Goal: Information Seeking & Learning: Learn about a topic

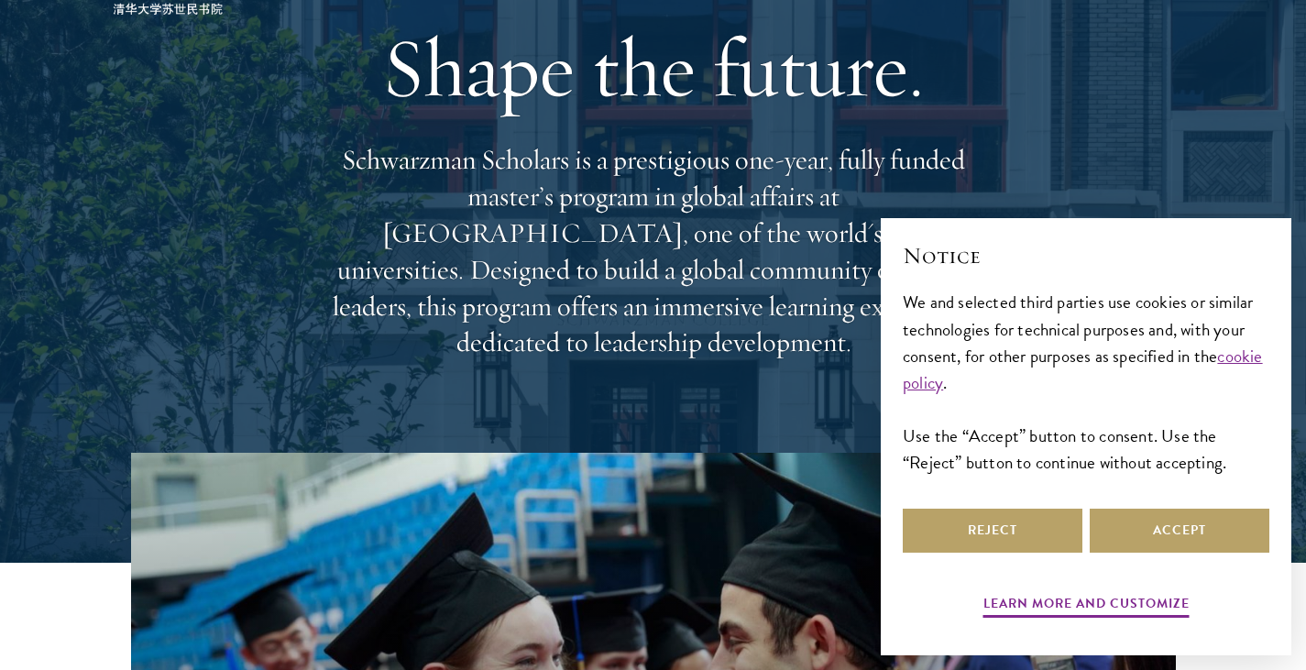
scroll to position [128, 0]
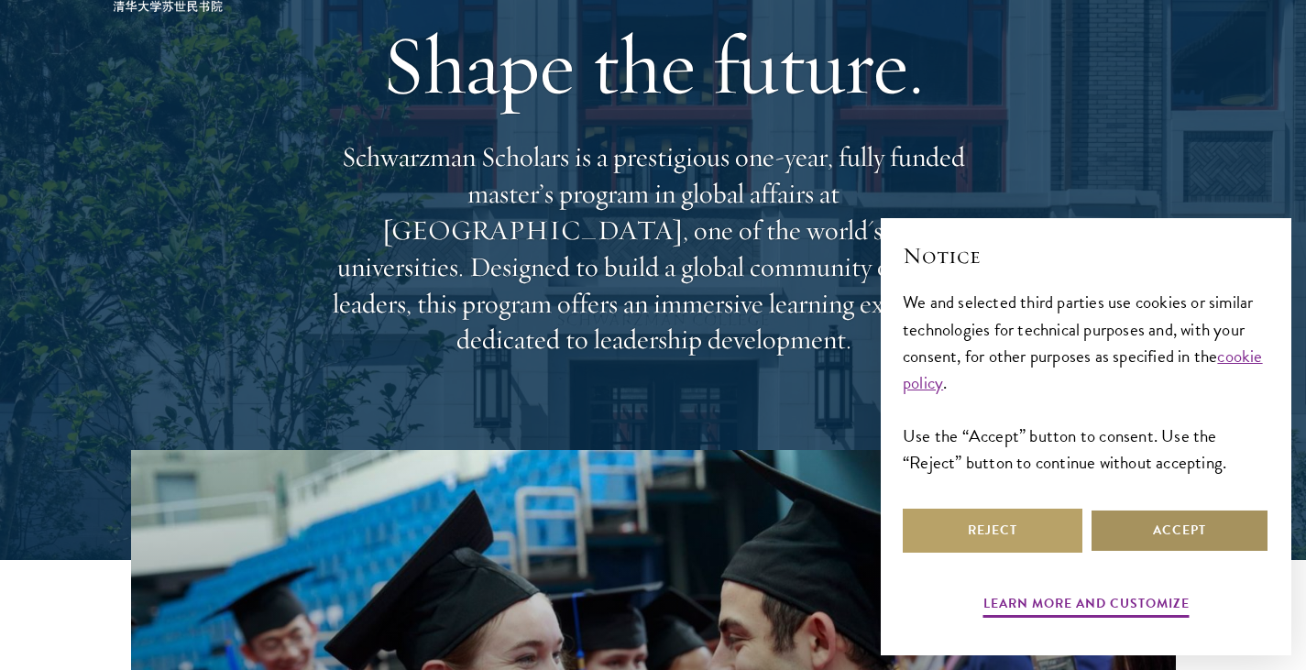
click at [1118, 518] on button "Accept" at bounding box center [1180, 531] width 180 height 44
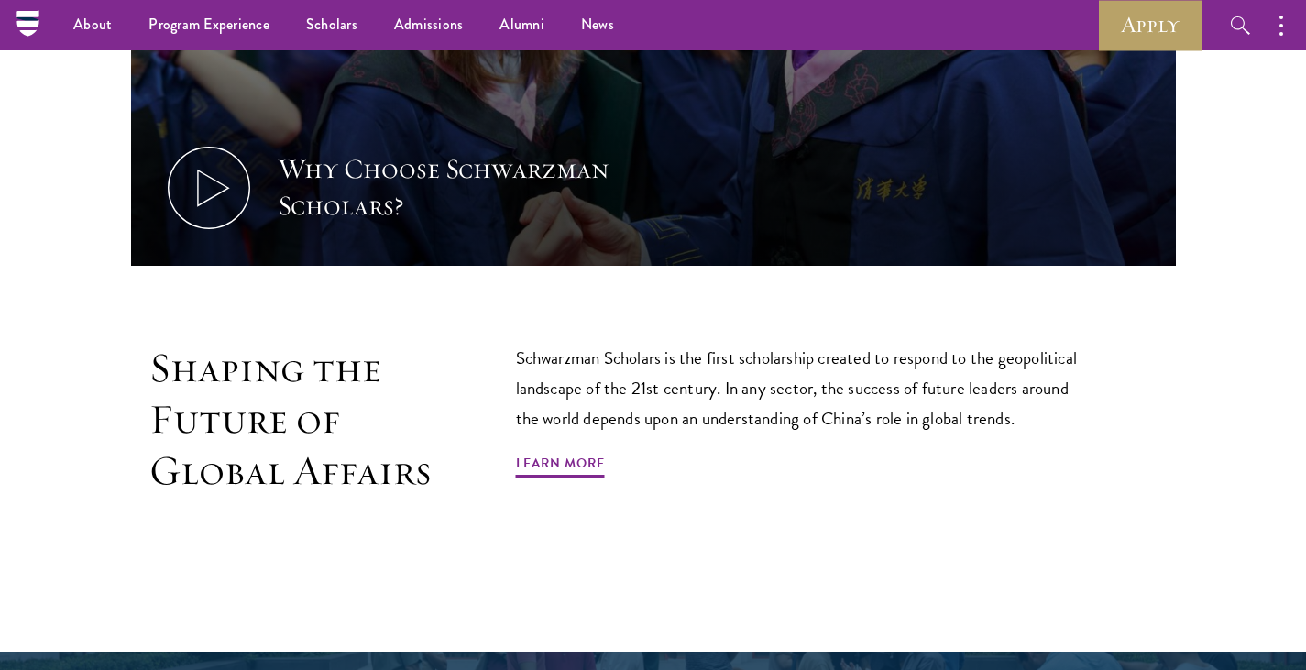
scroll to position [899, 0]
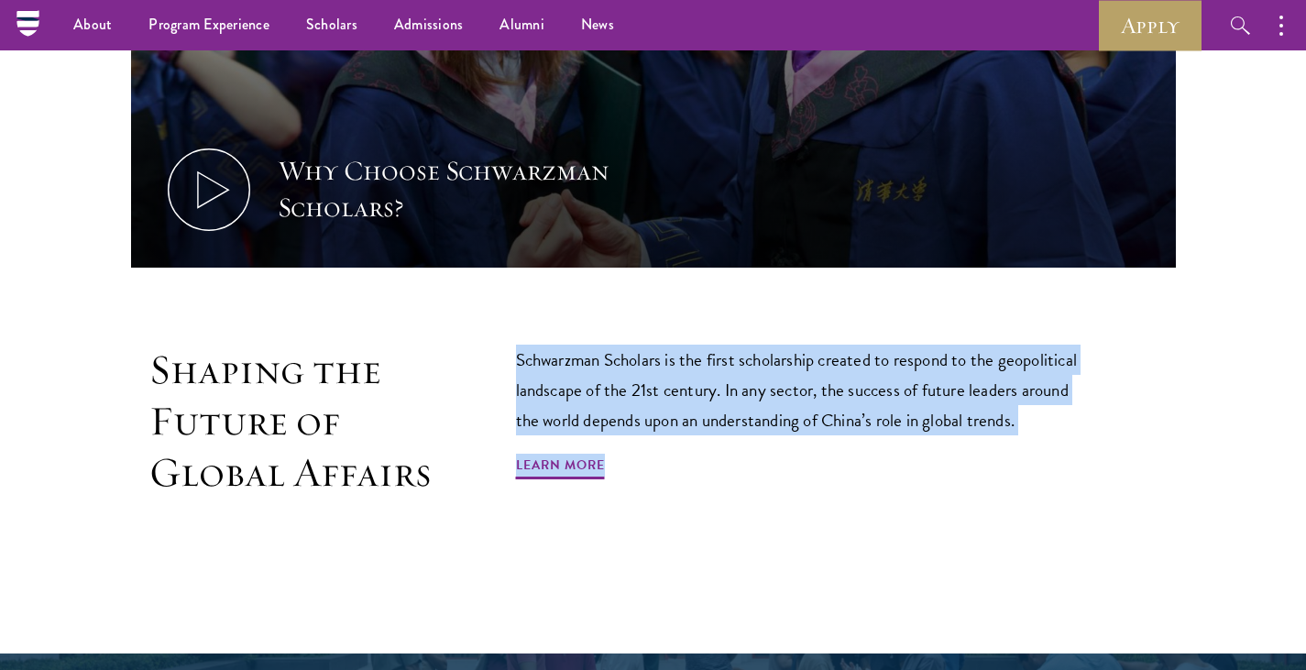
drag, startPoint x: 720, startPoint y: 478, endPoint x: 505, endPoint y: 284, distance: 289.5
click at [505, 284] on section "Why Choose Schwarzman Scholars? Shaping the Future of Global Affairs Schwarzman…" at bounding box center [653, 129] width 1306 height 901
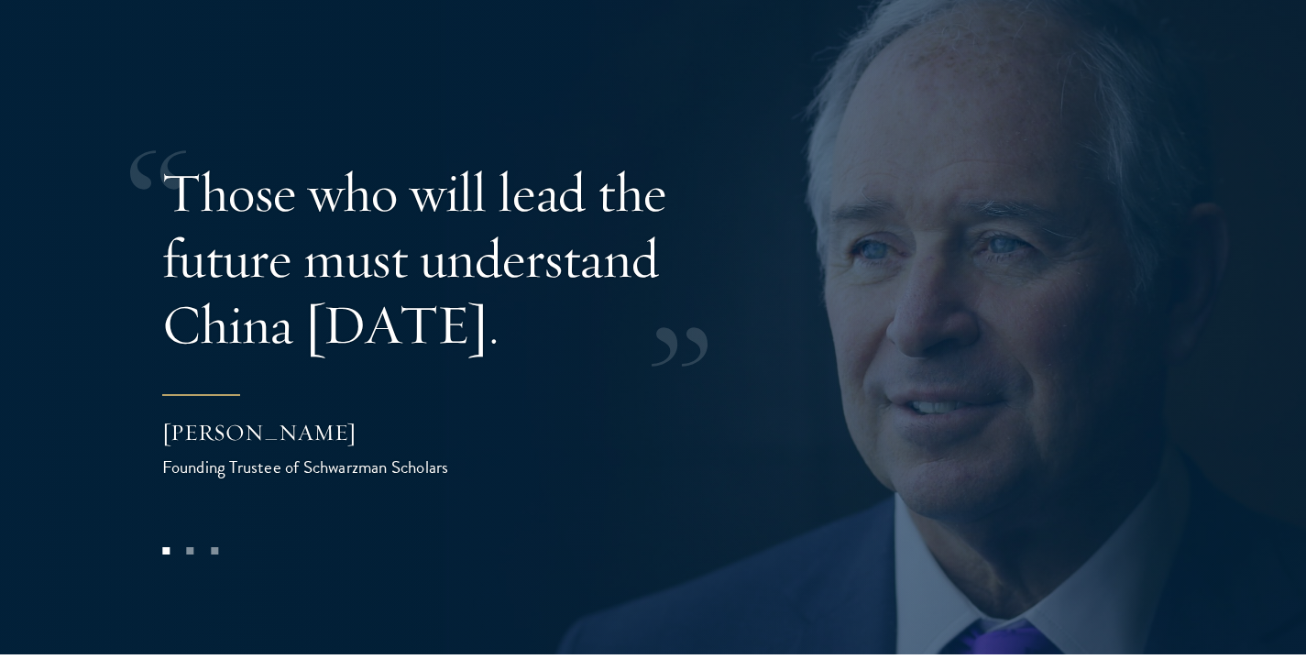
scroll to position [3606, 0]
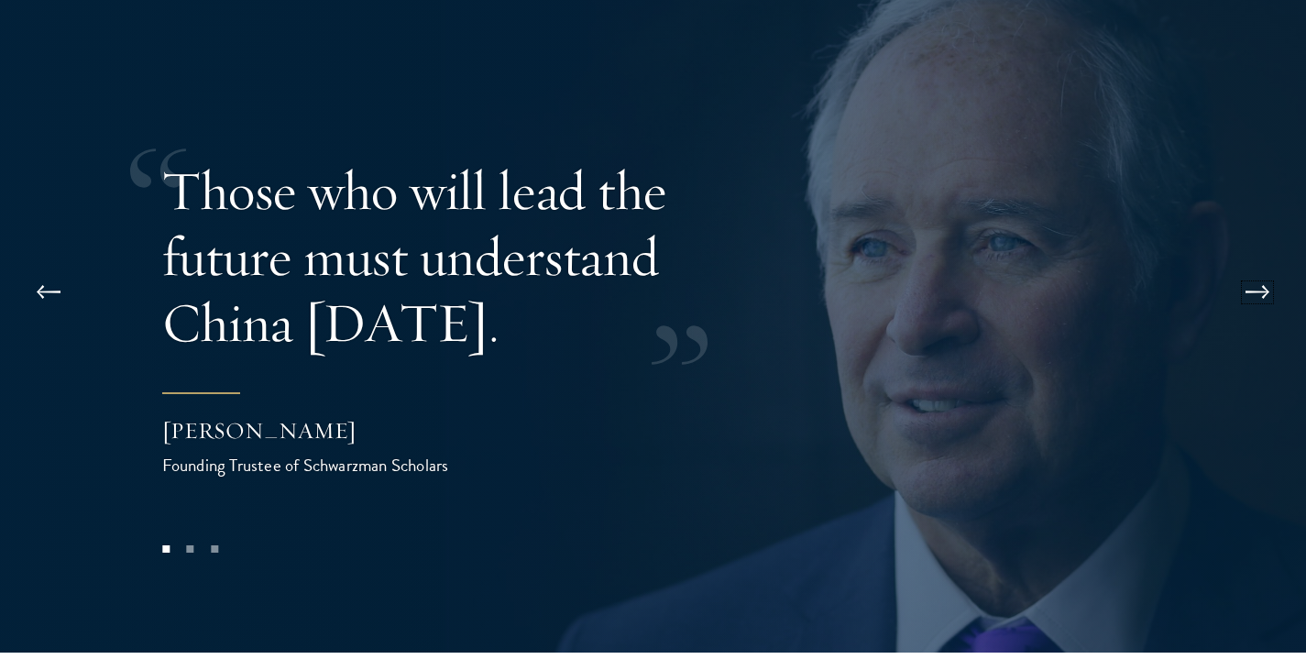
click at [1259, 267] on button at bounding box center [1257, 292] width 60 height 51
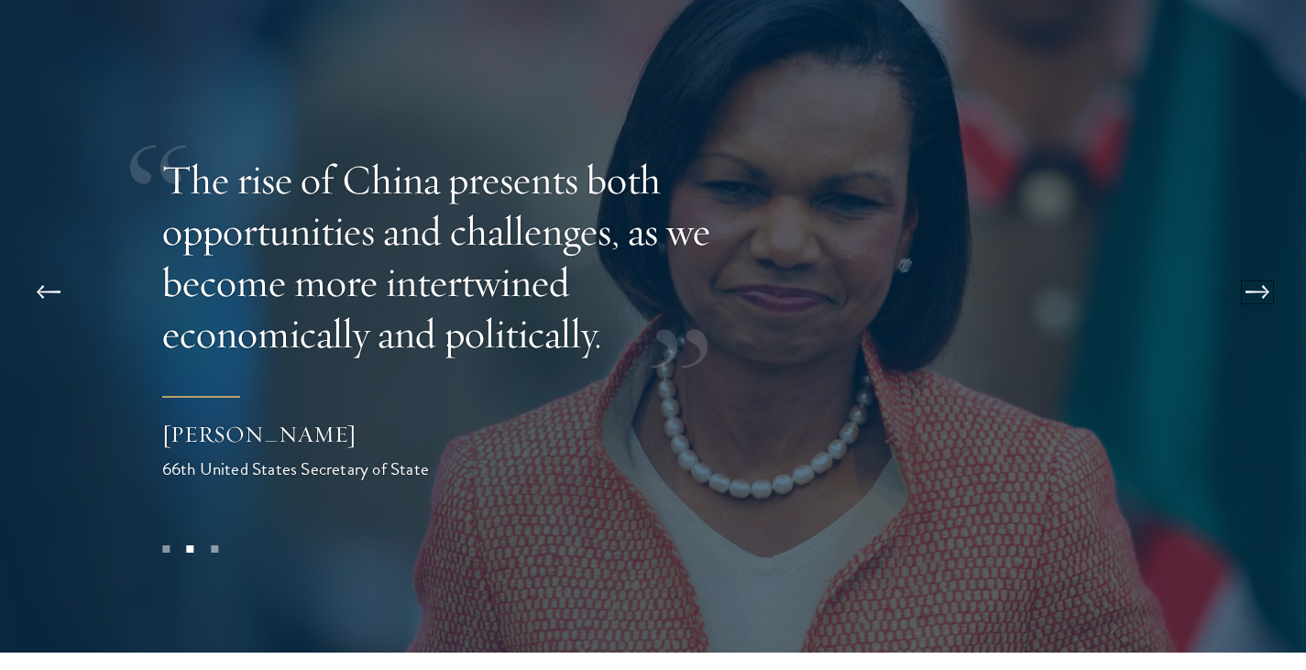
click at [1259, 267] on button at bounding box center [1257, 292] width 60 height 51
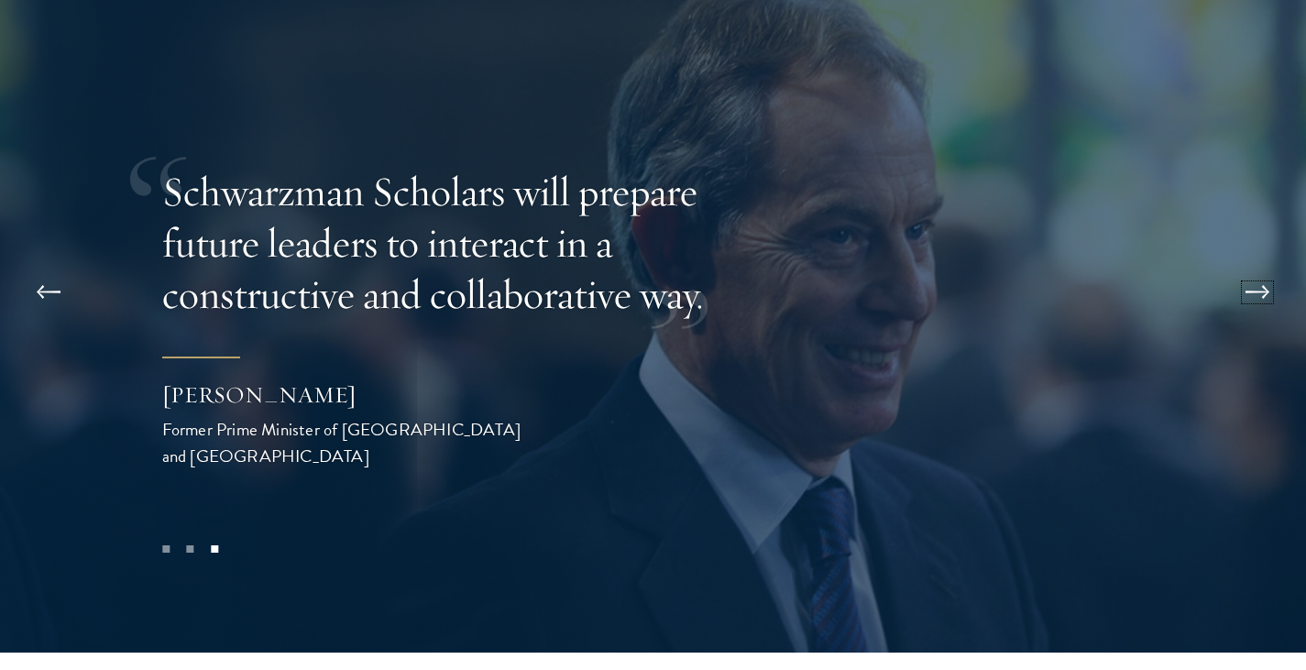
click at [1264, 267] on button at bounding box center [1257, 292] width 60 height 51
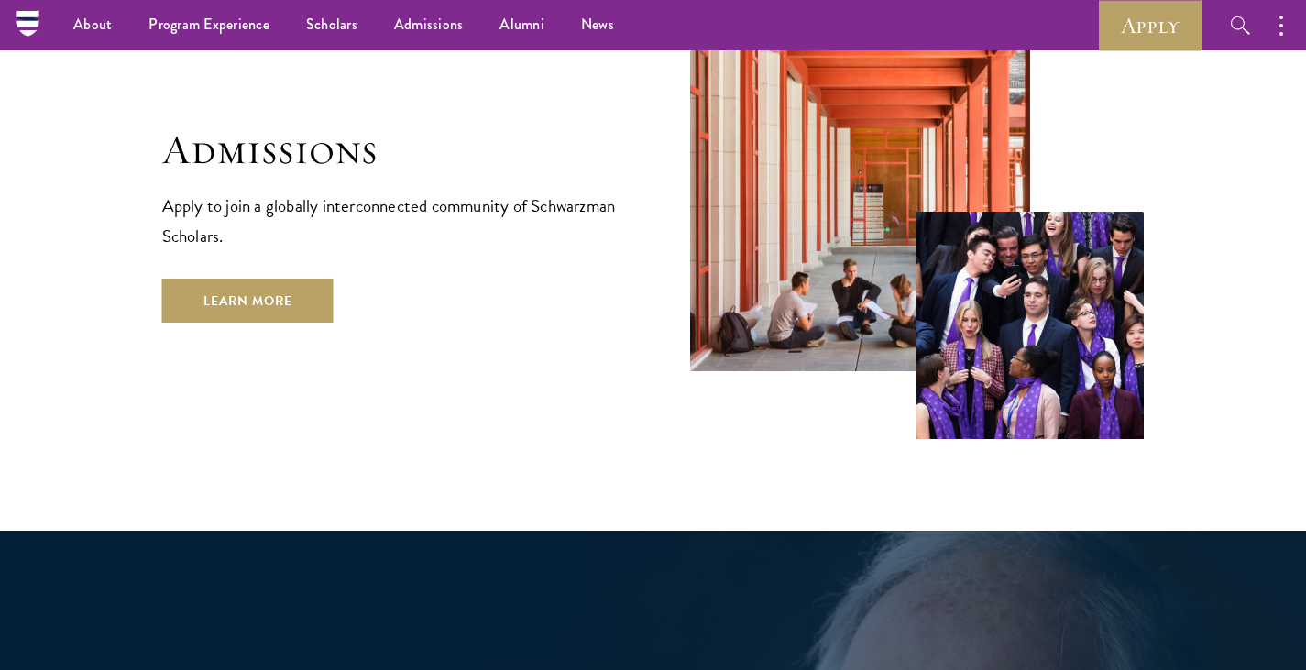
scroll to position [2967, 0]
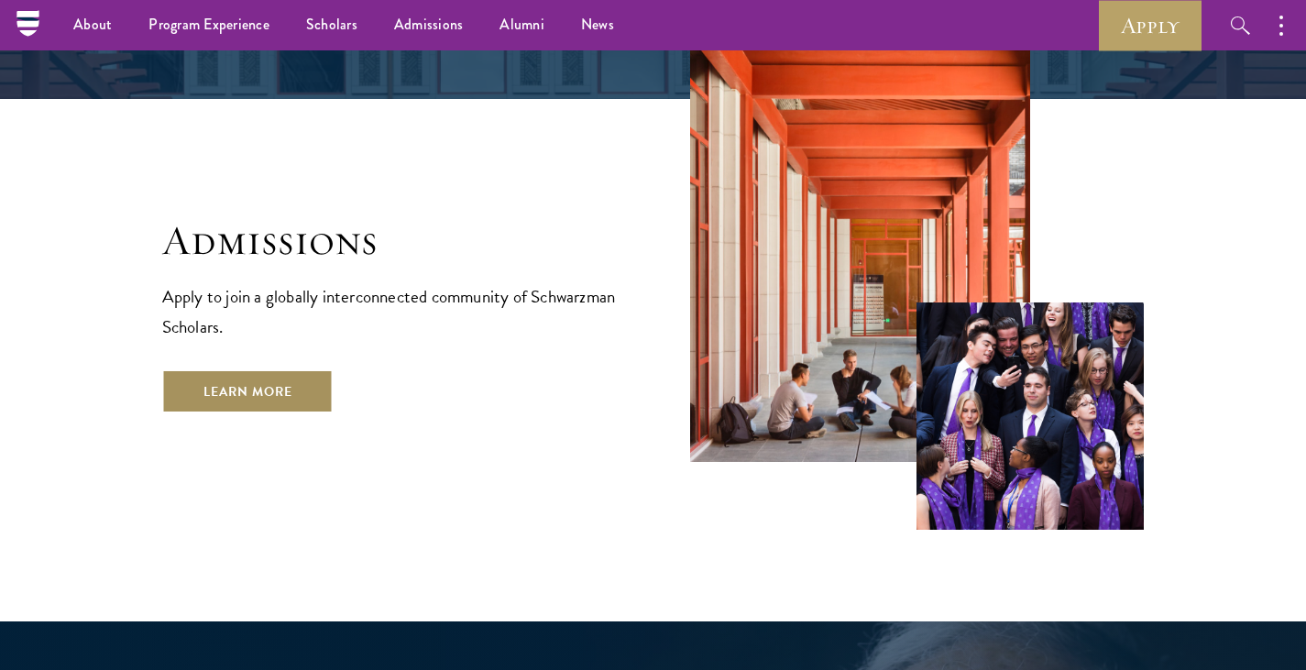
click at [199, 369] on link "Learn More" at bounding box center [247, 391] width 171 height 44
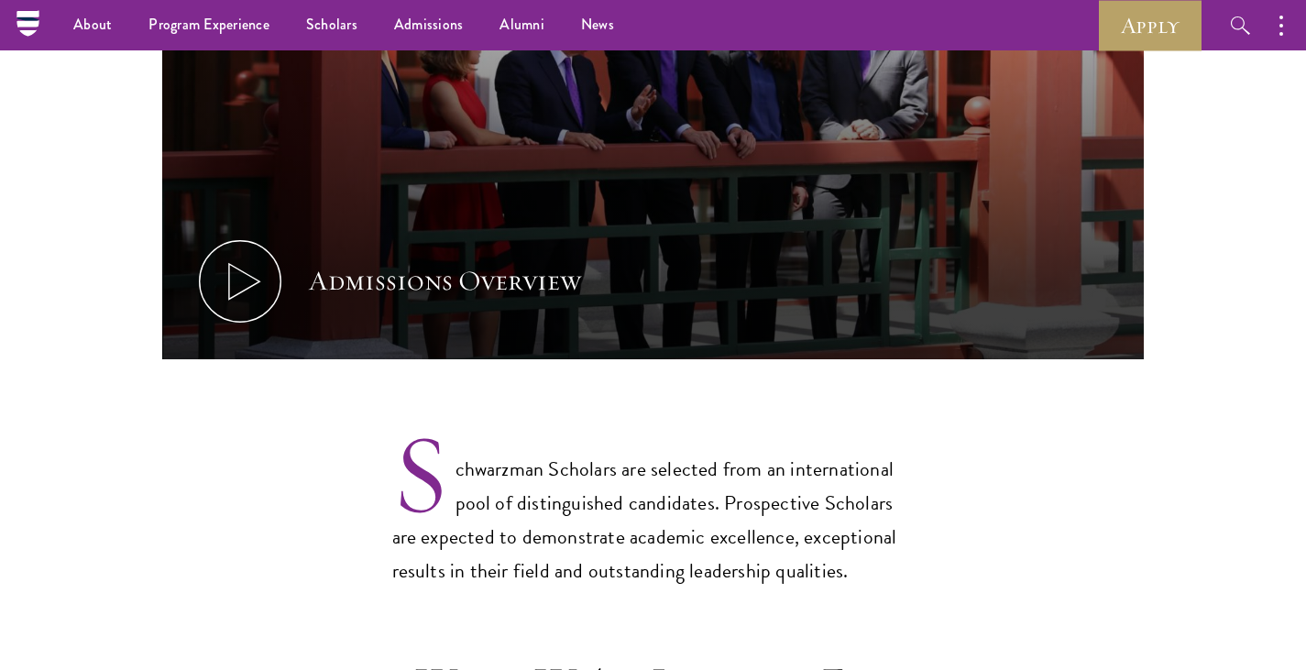
scroll to position [1145, 0]
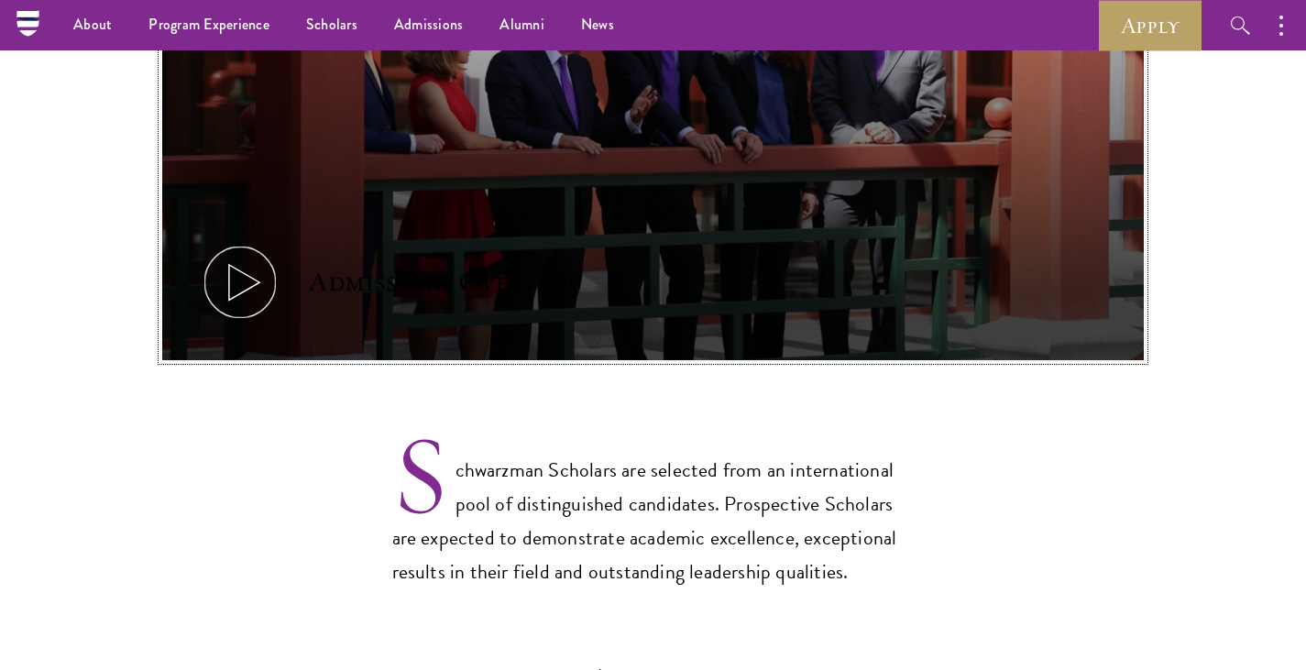
click at [251, 244] on icon at bounding box center [240, 282] width 82 height 82
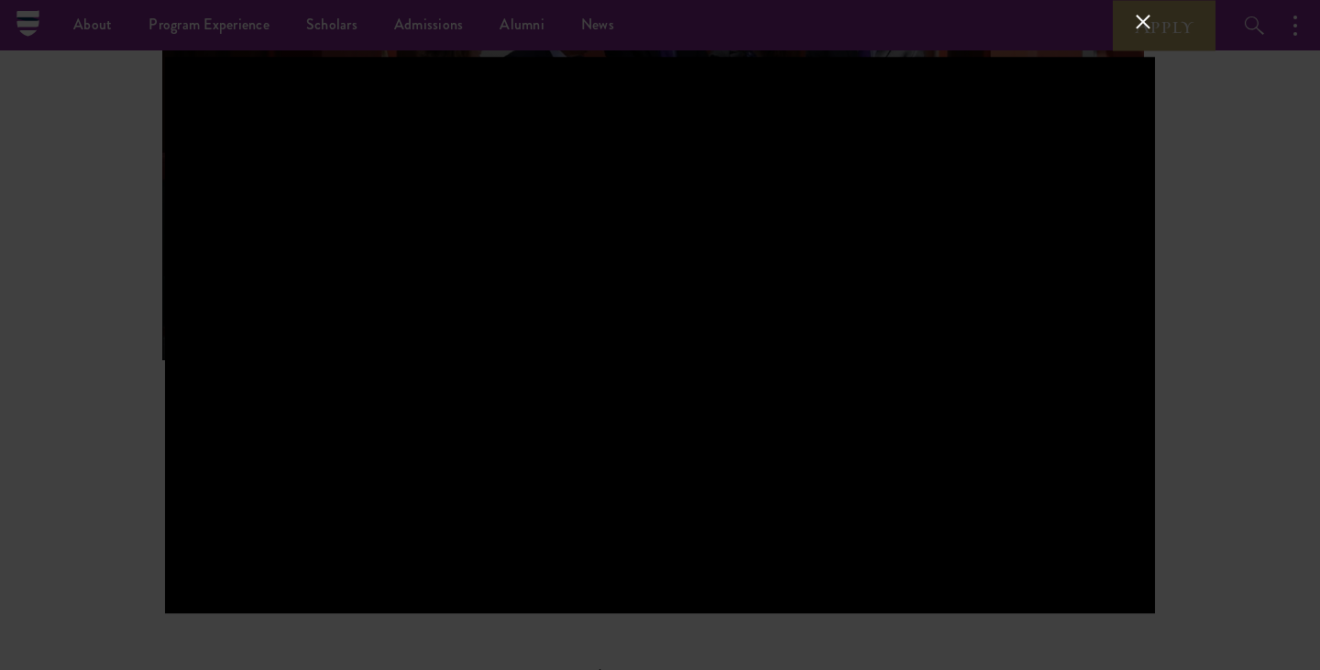
click at [1299, 458] on div at bounding box center [660, 335] width 1320 height 670
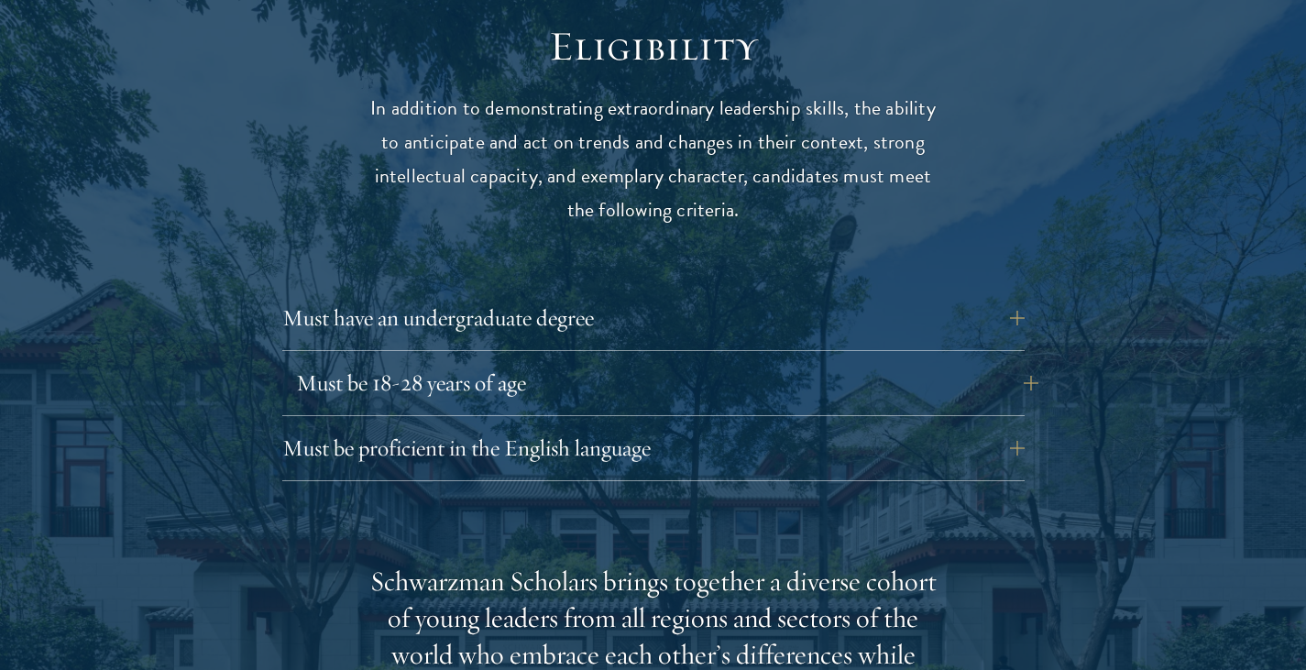
scroll to position [2425, 0]
click at [809, 359] on button "Must be 18-28 years of age" at bounding box center [667, 381] width 742 height 44
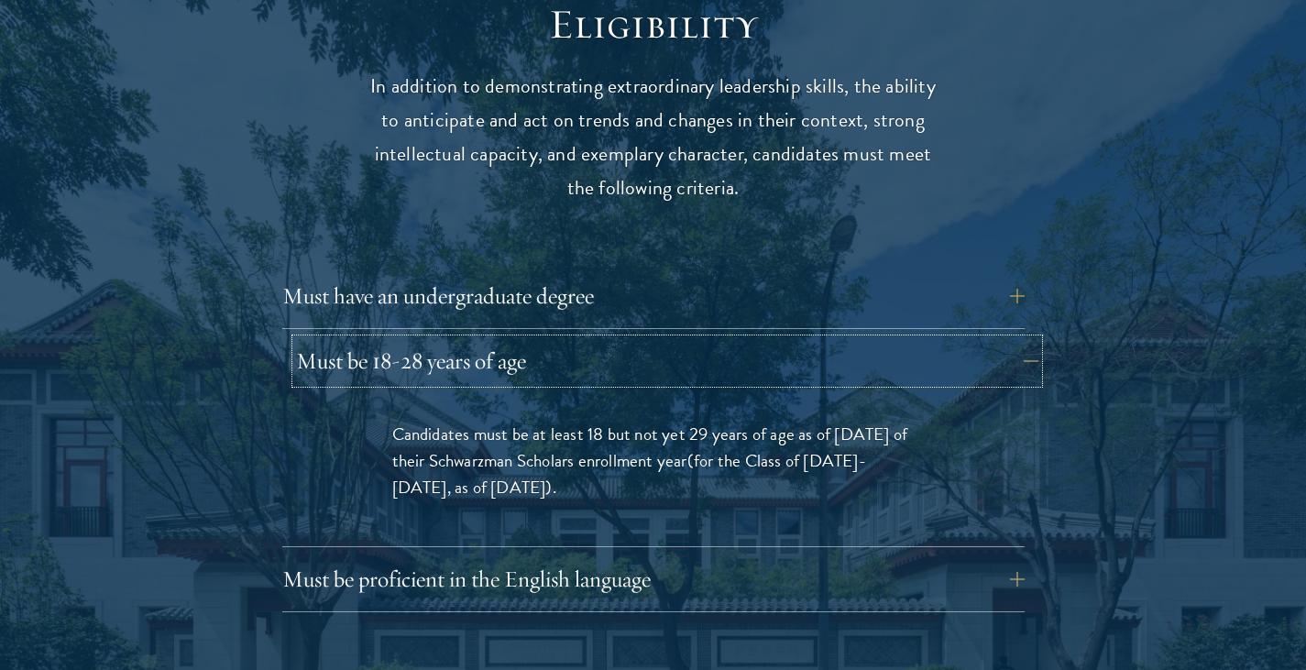
scroll to position [2446, 0]
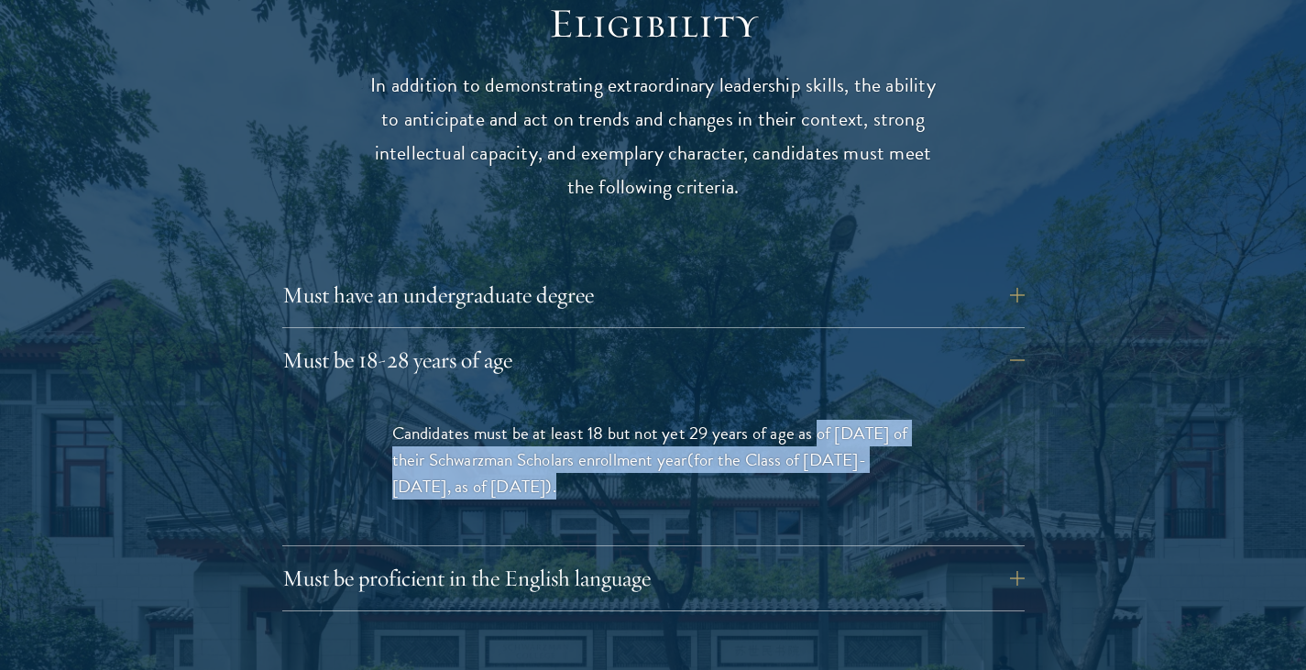
drag, startPoint x: 847, startPoint y: 449, endPoint x: 818, endPoint y: 390, distance: 65.6
click at [818, 420] on p "Candidates must be at least 18 but not yet 29 years of age as of August 1 of th…" at bounding box center [653, 460] width 522 height 80
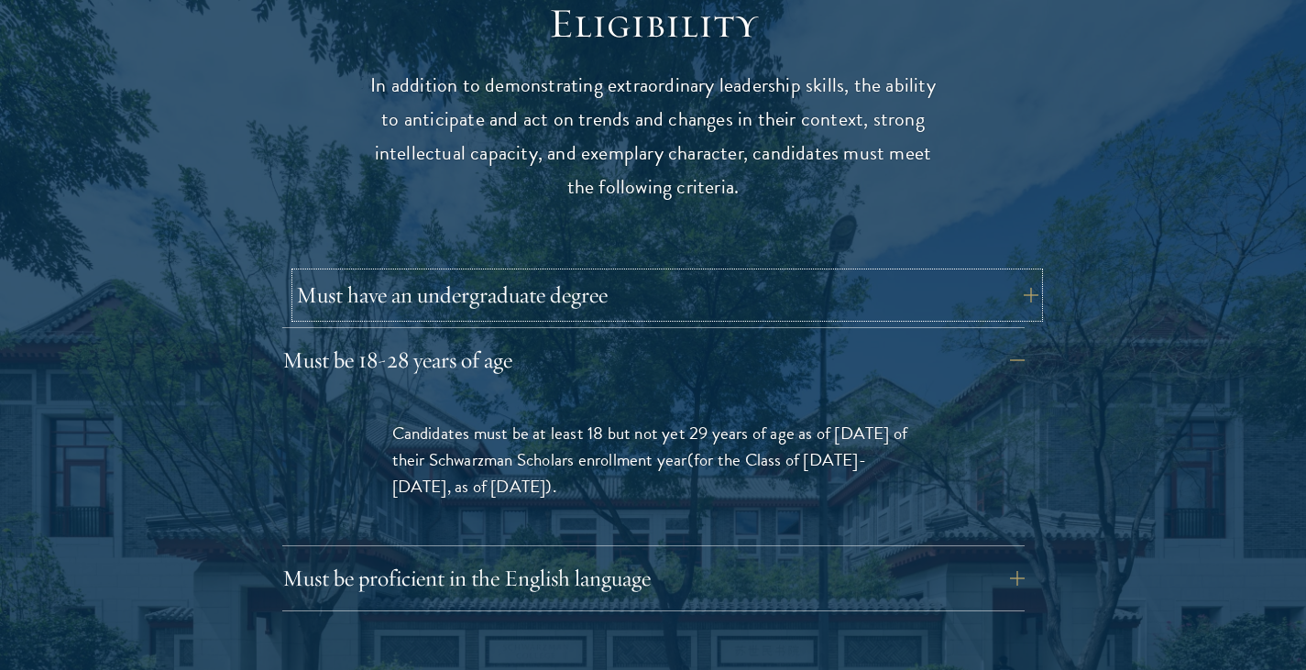
click at [681, 276] on button "Must have an undergraduate degree" at bounding box center [667, 295] width 742 height 44
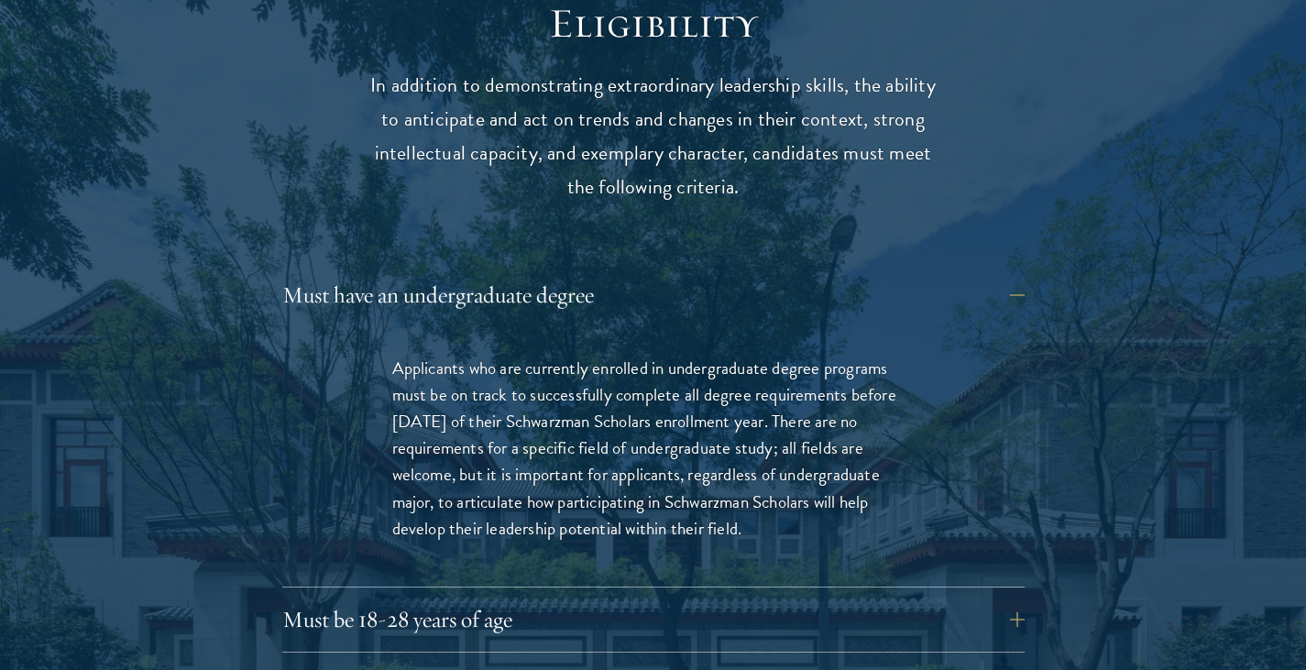
drag, startPoint x: 795, startPoint y: 522, endPoint x: 357, endPoint y: 337, distance: 474.4
click at [357, 337] on div "Applicants who are currently enrolled in undergraduate degree programs must be …" at bounding box center [653, 456] width 632 height 259
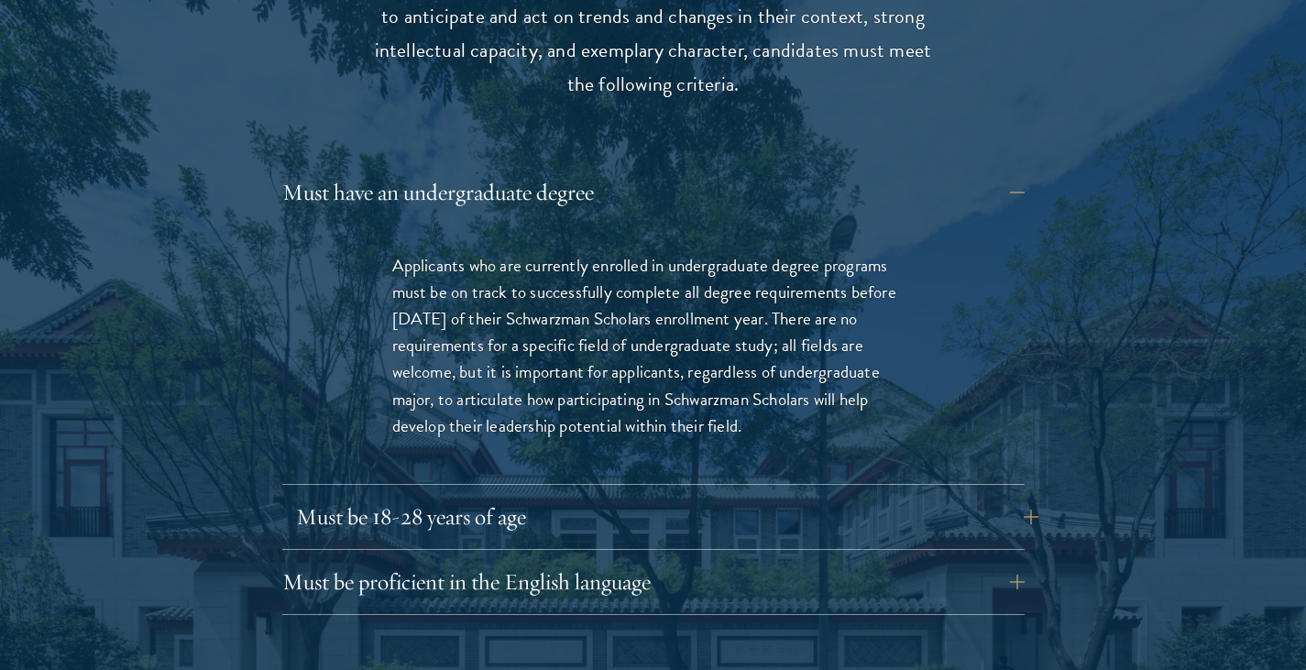
scroll to position [2559, 0]
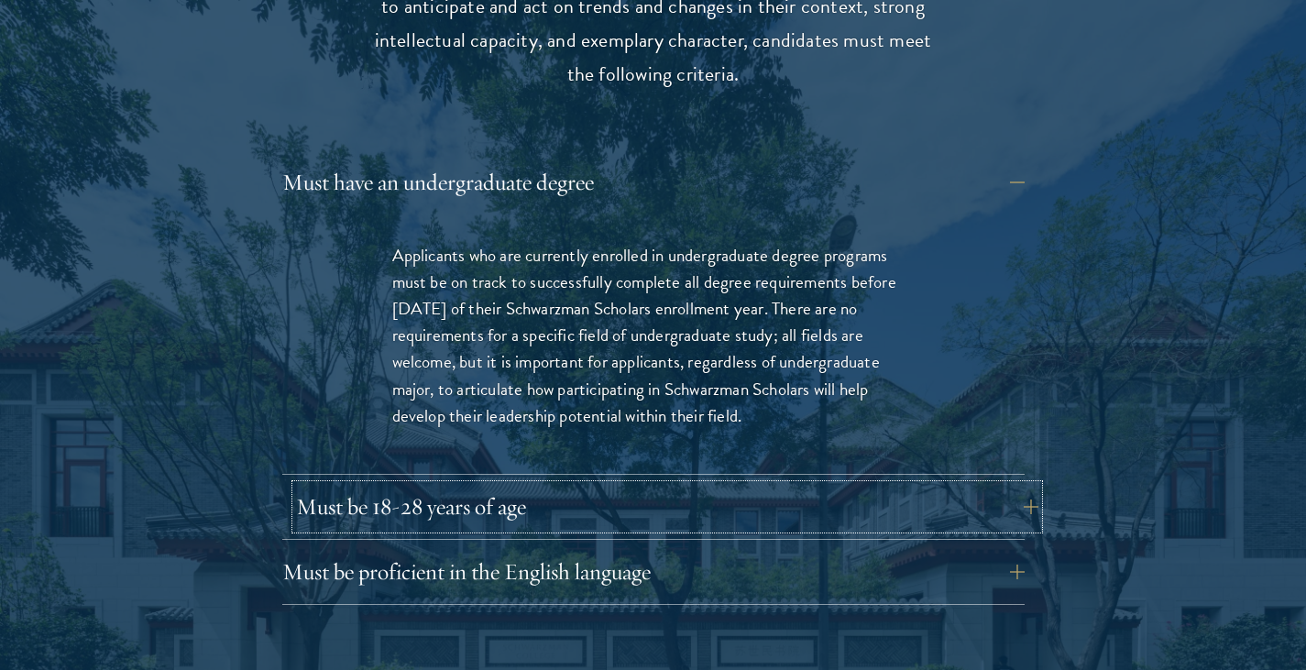
click at [639, 485] on button "Must be 18-28 years of age" at bounding box center [667, 507] width 742 height 44
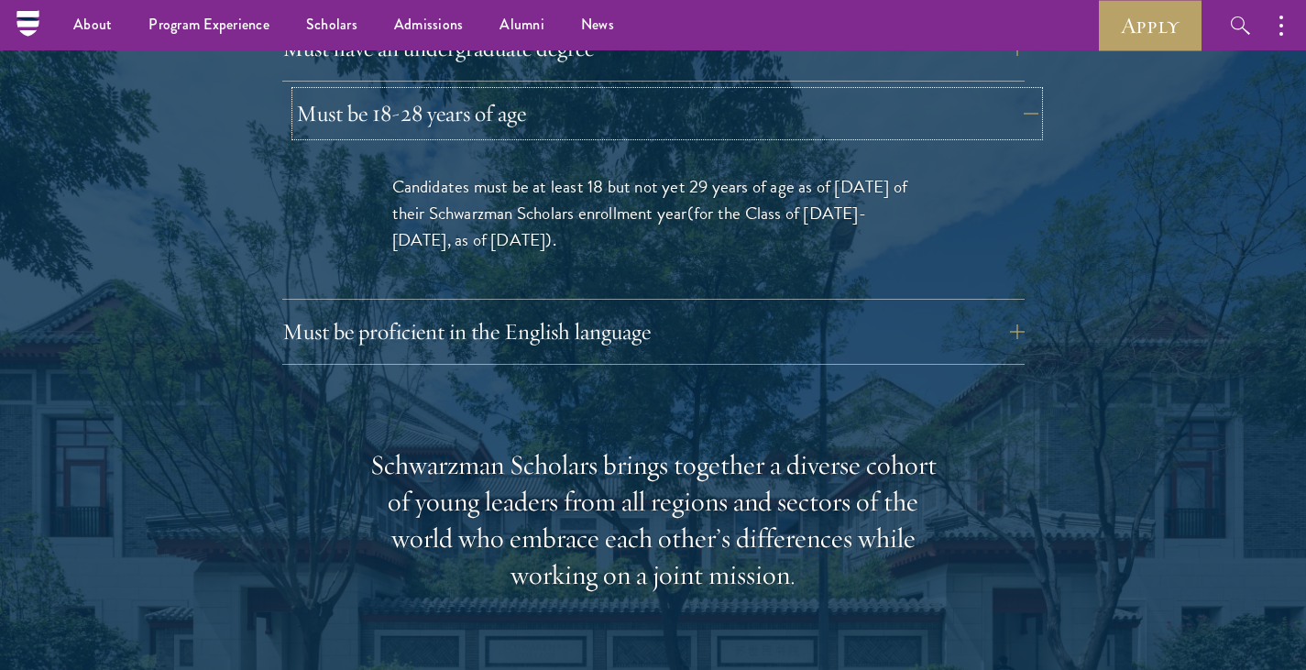
scroll to position [2686, 0]
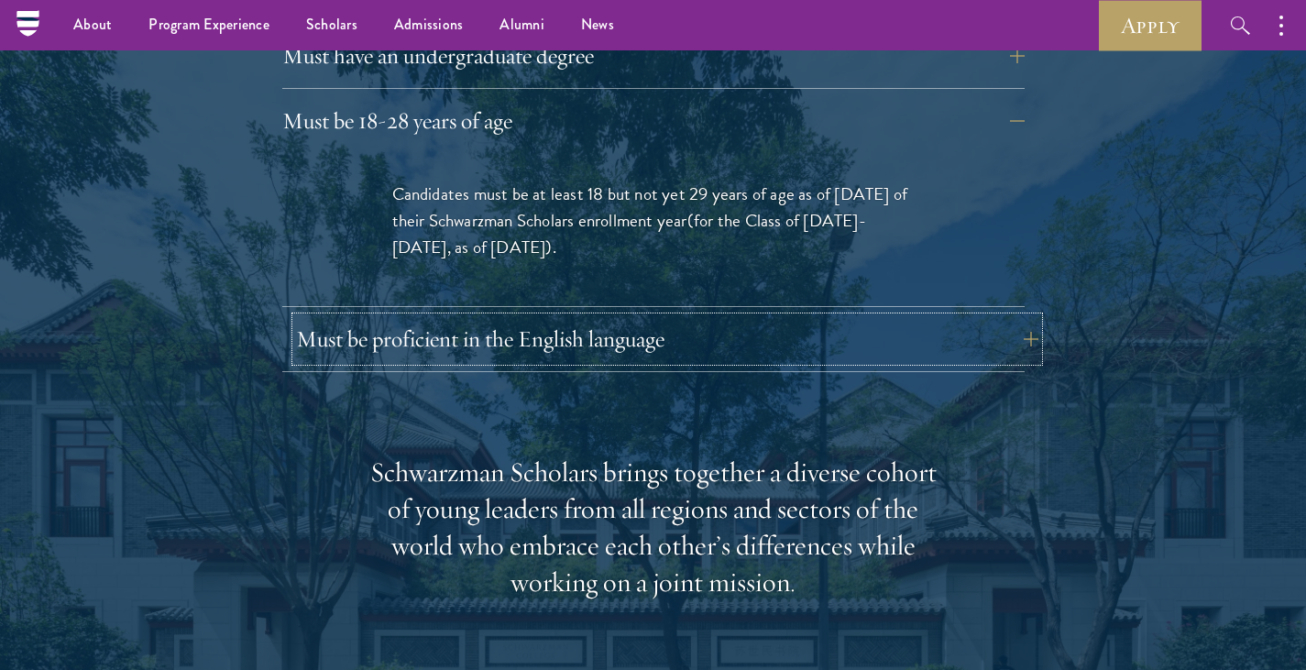
click at [687, 317] on button "Must be proficient in the English language" at bounding box center [667, 339] width 742 height 44
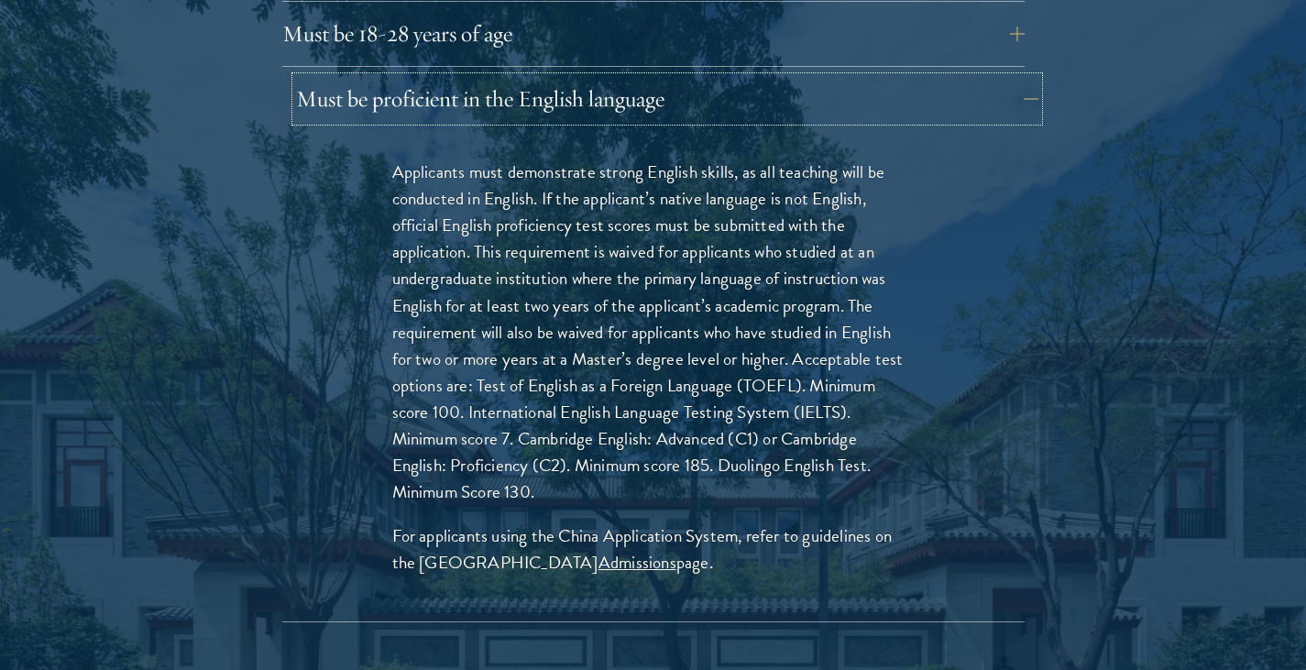
scroll to position [2774, 0]
click at [687, 304] on p "Applicants must demonstrate strong English skills, as all teaching will be cond…" at bounding box center [653, 330] width 522 height 346
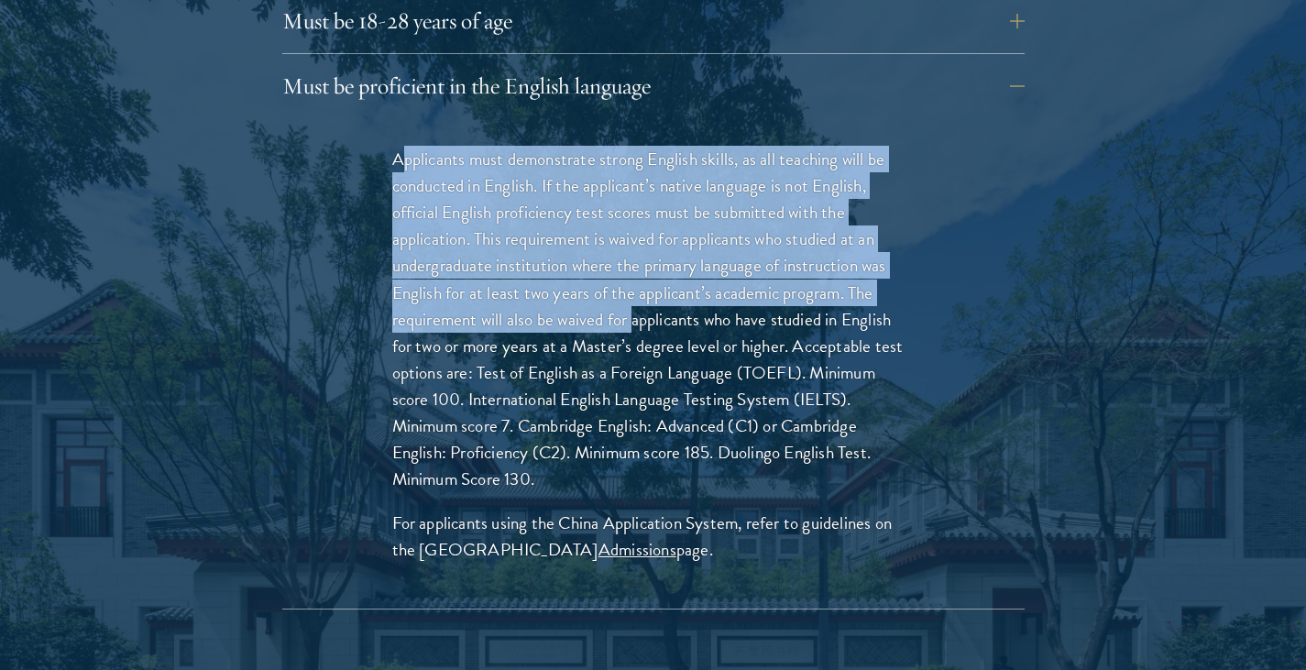
scroll to position [2786, 0]
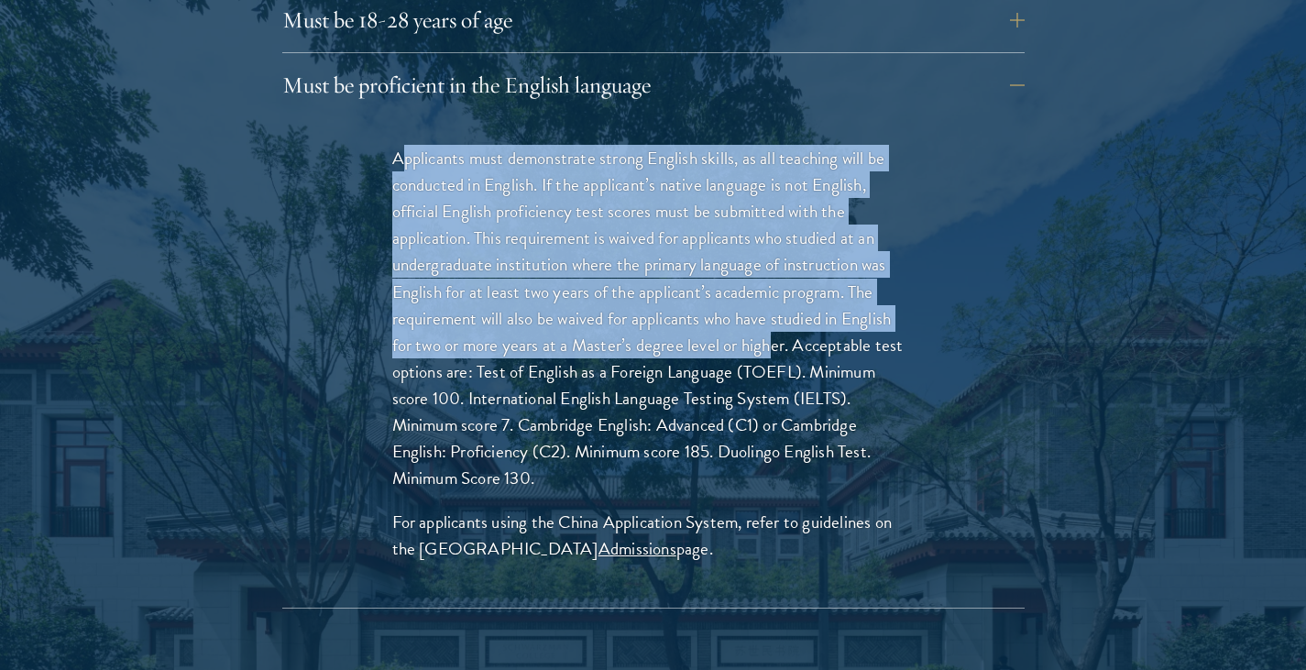
drag, startPoint x: 401, startPoint y: 133, endPoint x: 774, endPoint y: 302, distance: 408.6
click at [774, 302] on p "Applicants must demonstrate strong English skills, as all teaching will be cond…" at bounding box center [653, 318] width 522 height 346
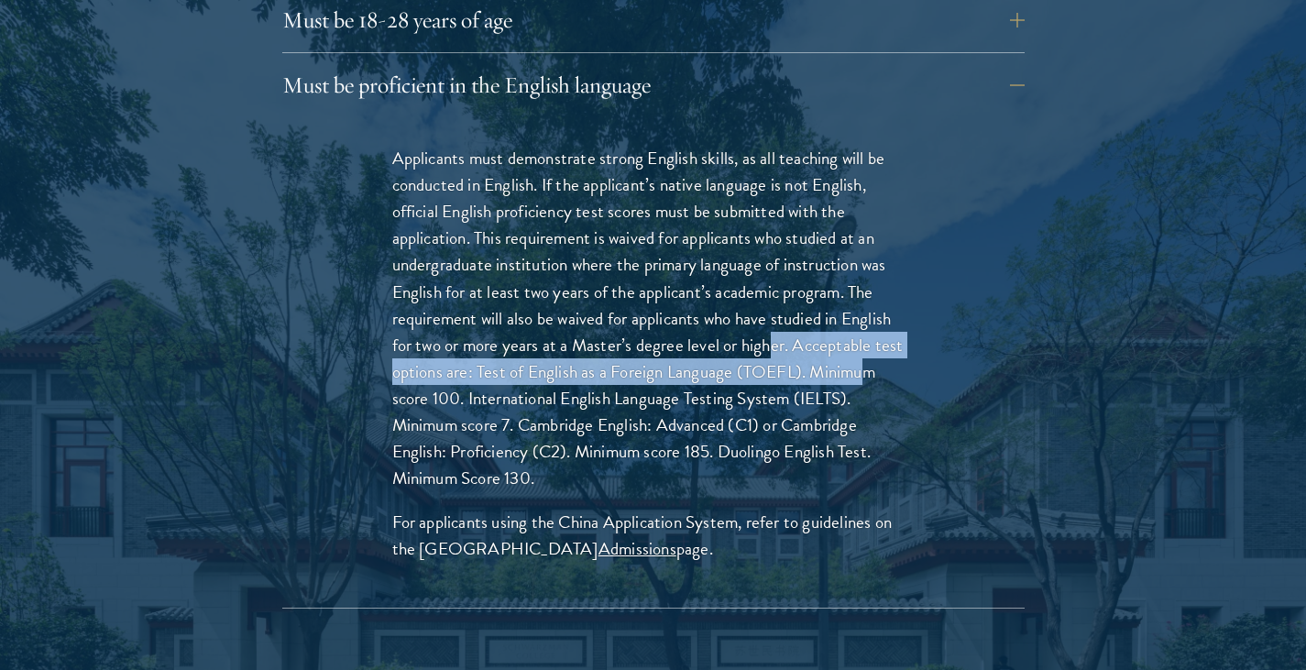
drag, startPoint x: 774, startPoint y: 302, endPoint x: 865, endPoint y: 333, distance: 96.8
click at [865, 333] on p "Applicants must demonstrate strong English skills, as all teaching will be cond…" at bounding box center [653, 318] width 522 height 346
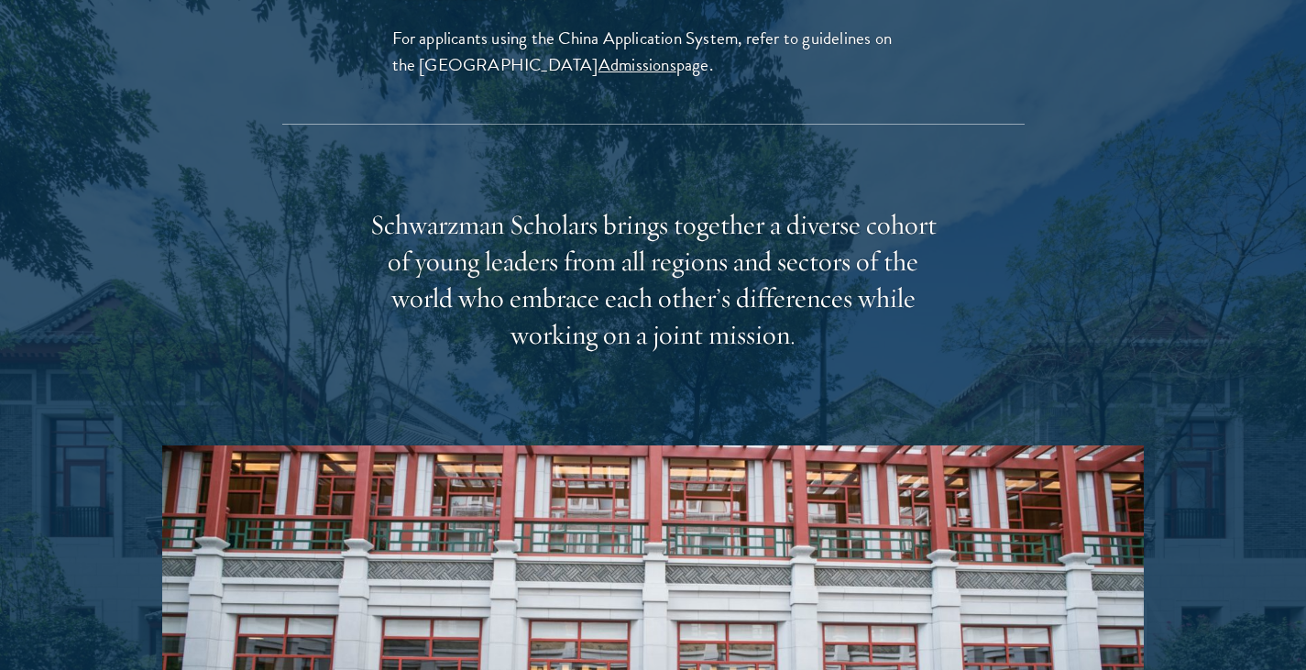
scroll to position [3274, 0]
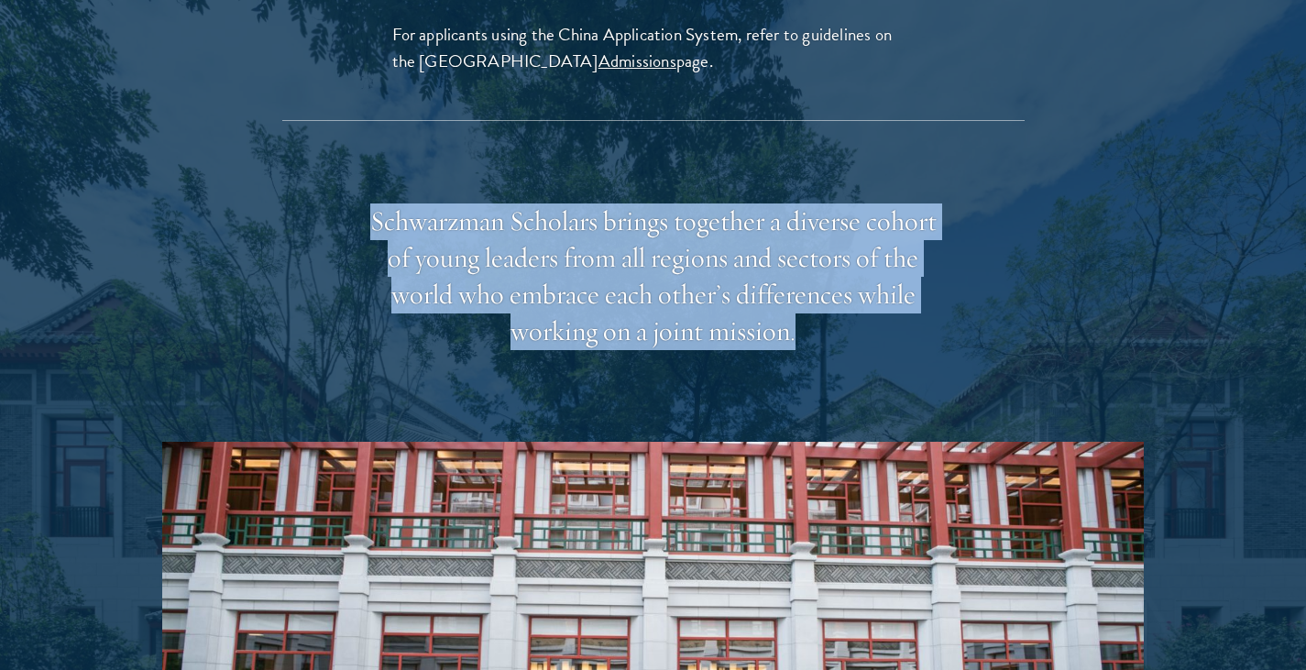
drag, startPoint x: 797, startPoint y: 291, endPoint x: 369, endPoint y: 170, distance: 443.7
click at [369, 203] on div "Schwarzman Scholars brings together a diverse cohort of young leaders from all …" at bounding box center [653, 276] width 568 height 147
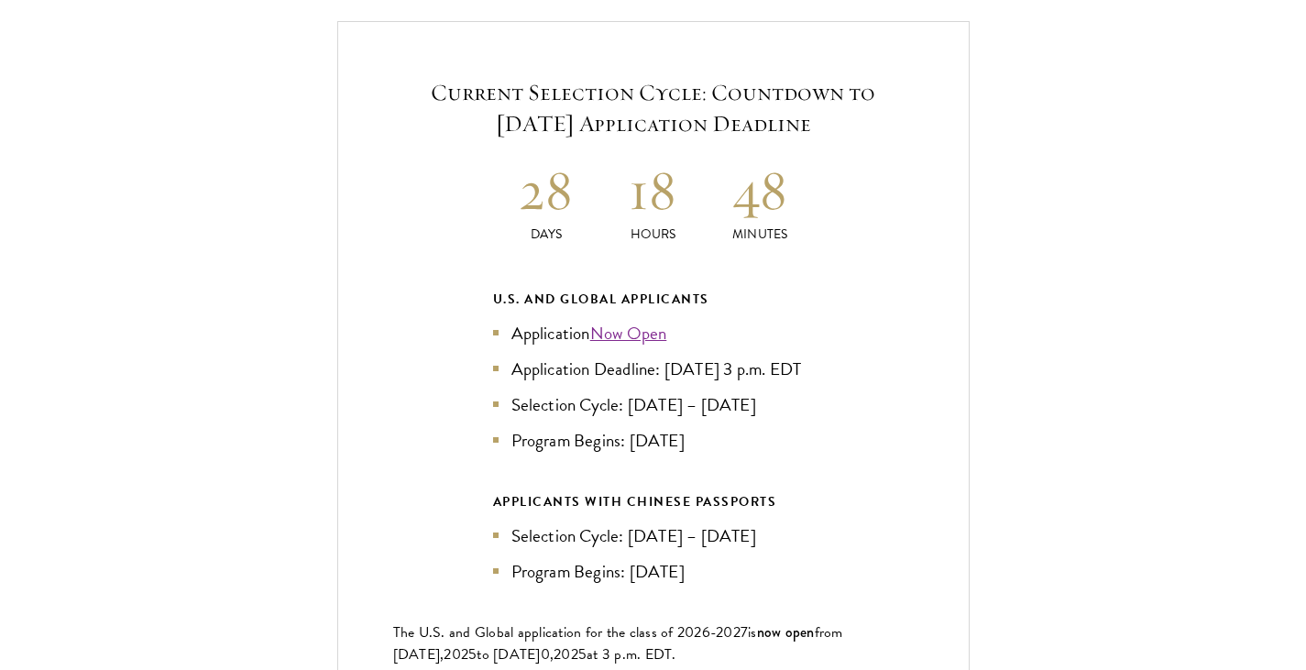
scroll to position [4437, 0]
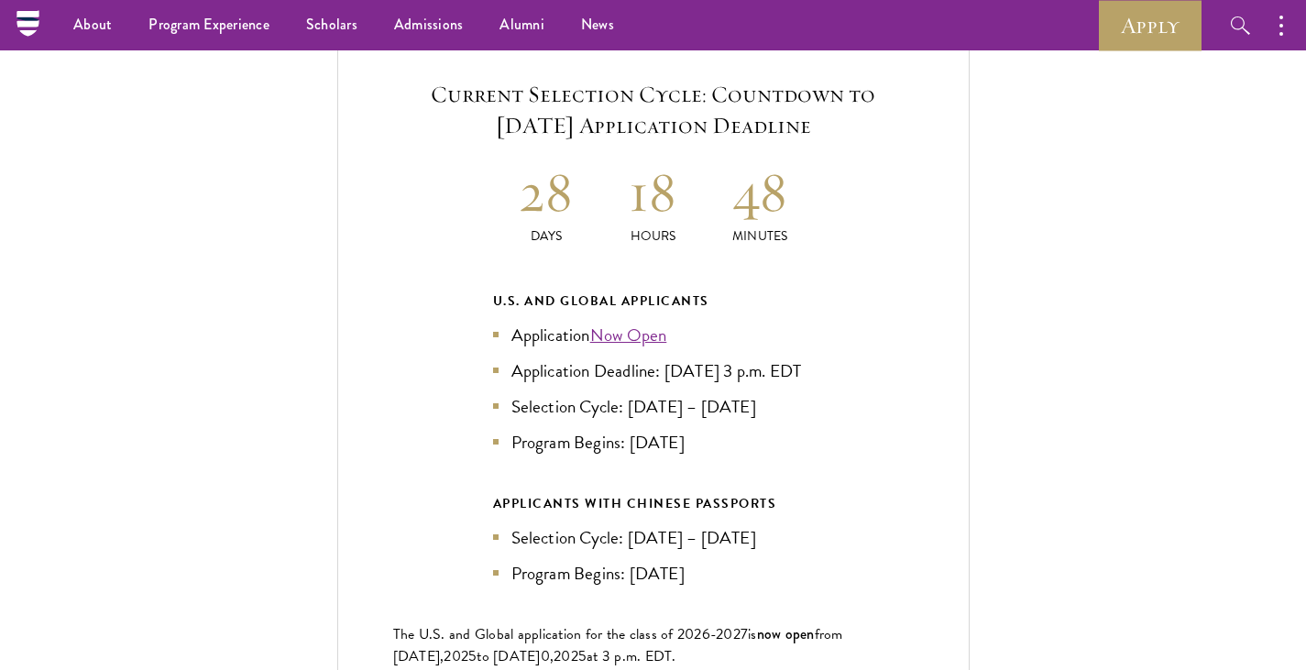
drag, startPoint x: 798, startPoint y: 428, endPoint x: 797, endPoint y: 368, distance: 59.6
click at [797, 368] on ul "Application Now Open Application Deadline: Sept 10, 2025 at 3 p.m. EDT Selectio…" at bounding box center [653, 389] width 321 height 134
click at [797, 368] on li "Application Deadline: Sept 10, 2025 at 3 p.m. EDT" at bounding box center [653, 370] width 321 height 27
drag, startPoint x: 797, startPoint y: 368, endPoint x: 809, endPoint y: 452, distance: 84.4
click at [809, 452] on div "U.S. and Global Applicants Application Now Open Application Deadline: Sept 10, …" at bounding box center [653, 438] width 321 height 297
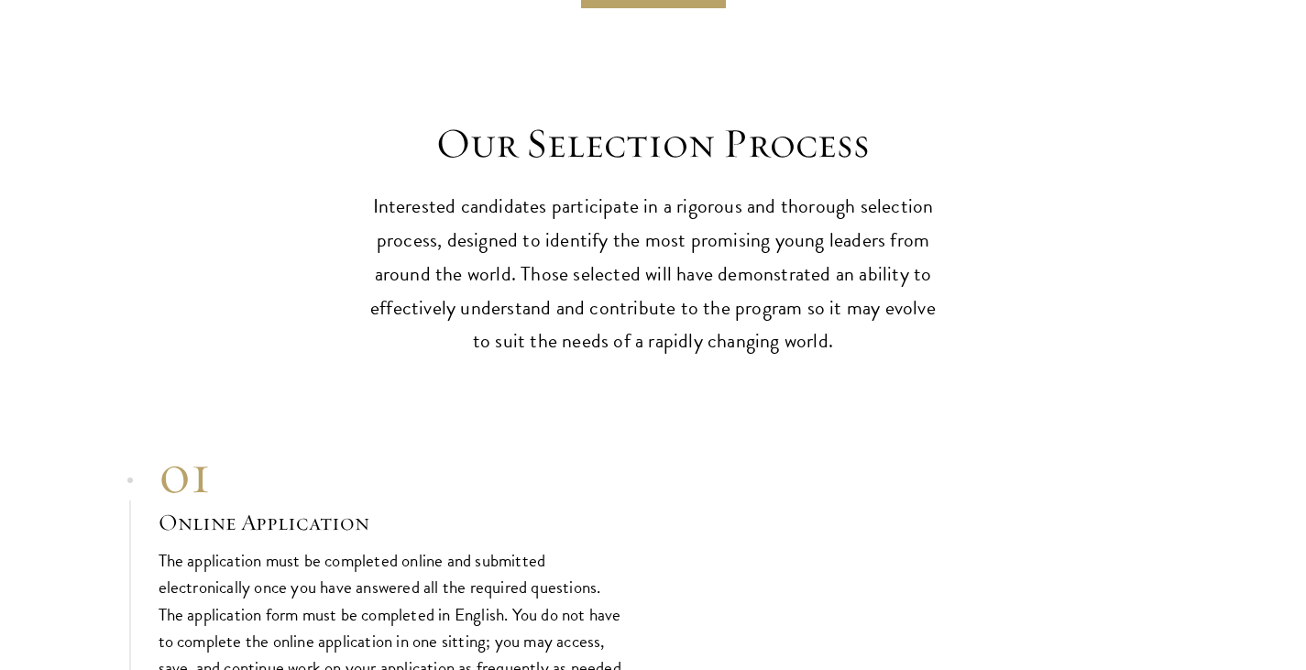
scroll to position [6082, 0]
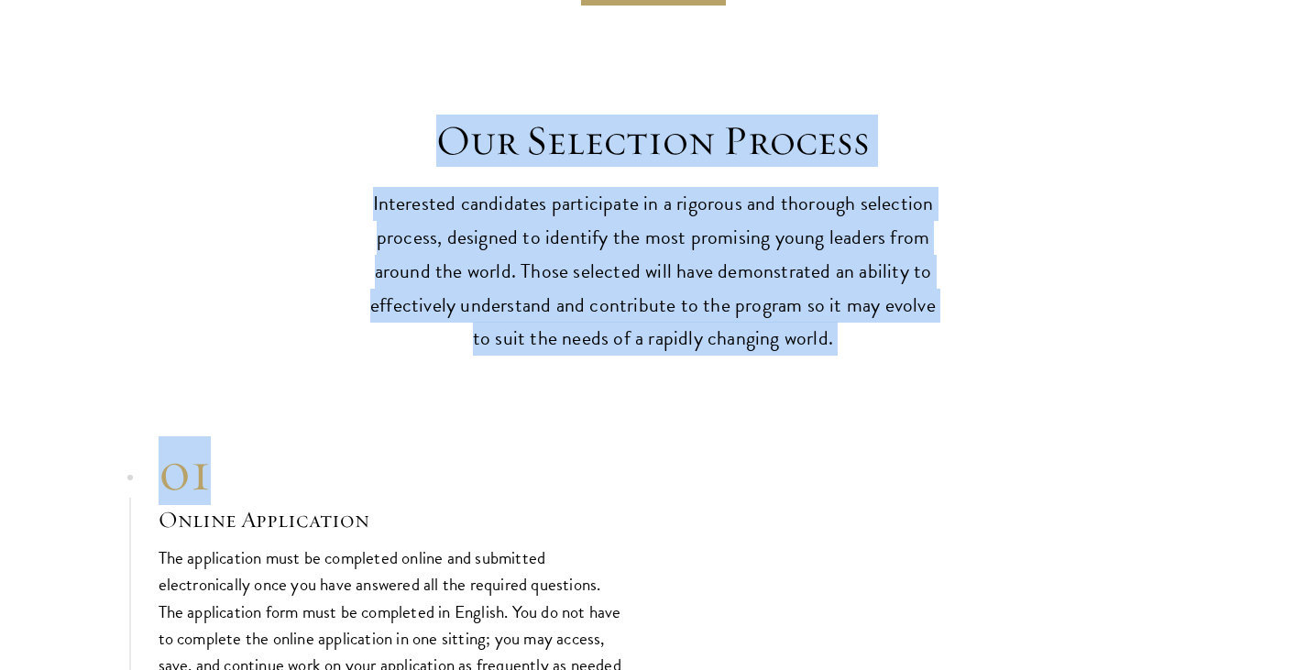
drag, startPoint x: 809, startPoint y: 452, endPoint x: 401, endPoint y: 137, distance: 515.7
click at [401, 137] on h2 "Our Selection Process" at bounding box center [653, 140] width 568 height 51
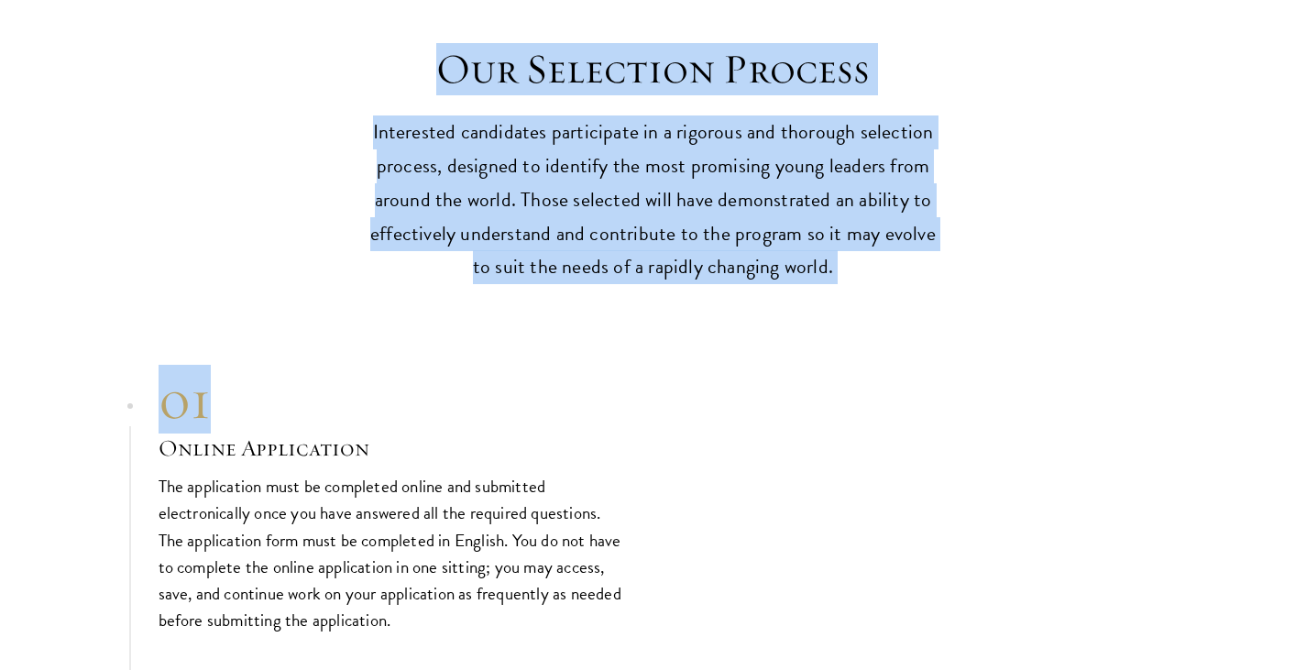
drag, startPoint x: 401, startPoint y: 137, endPoint x: 852, endPoint y: 378, distance: 511.7
click at [852, 378] on div "01 Online Application 01 Online Application The application must be completed o…" at bounding box center [654, 500] width 990 height 266
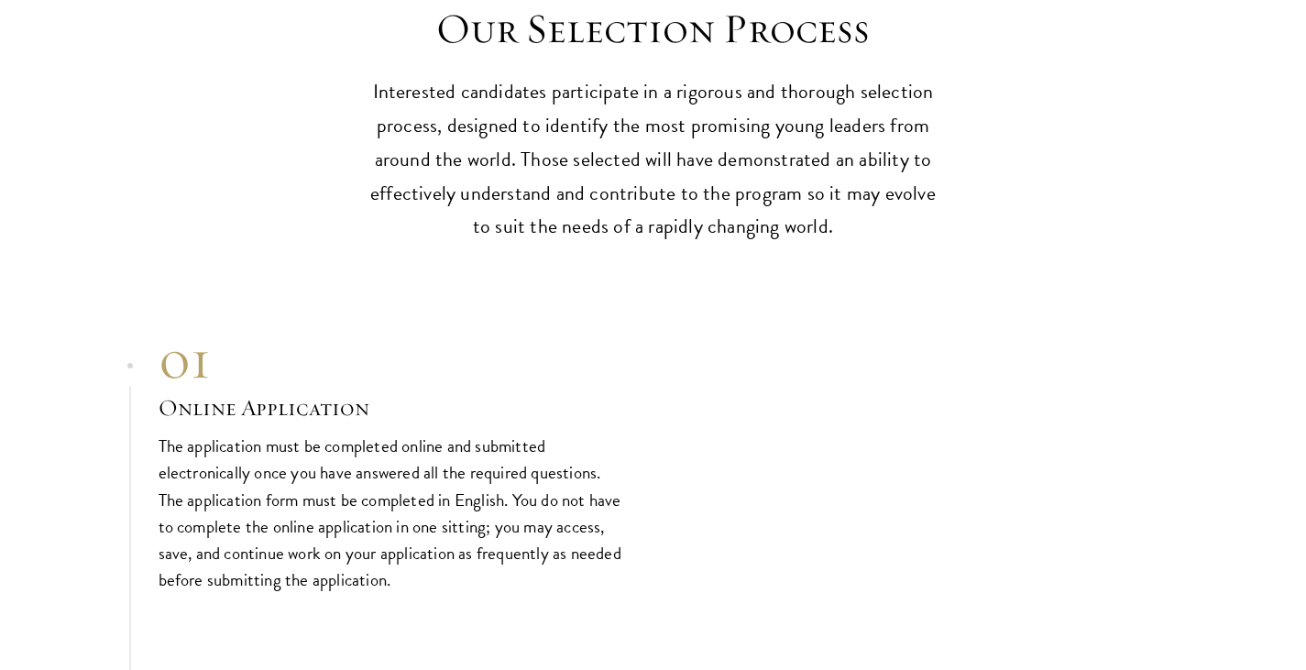
scroll to position [6195, 0]
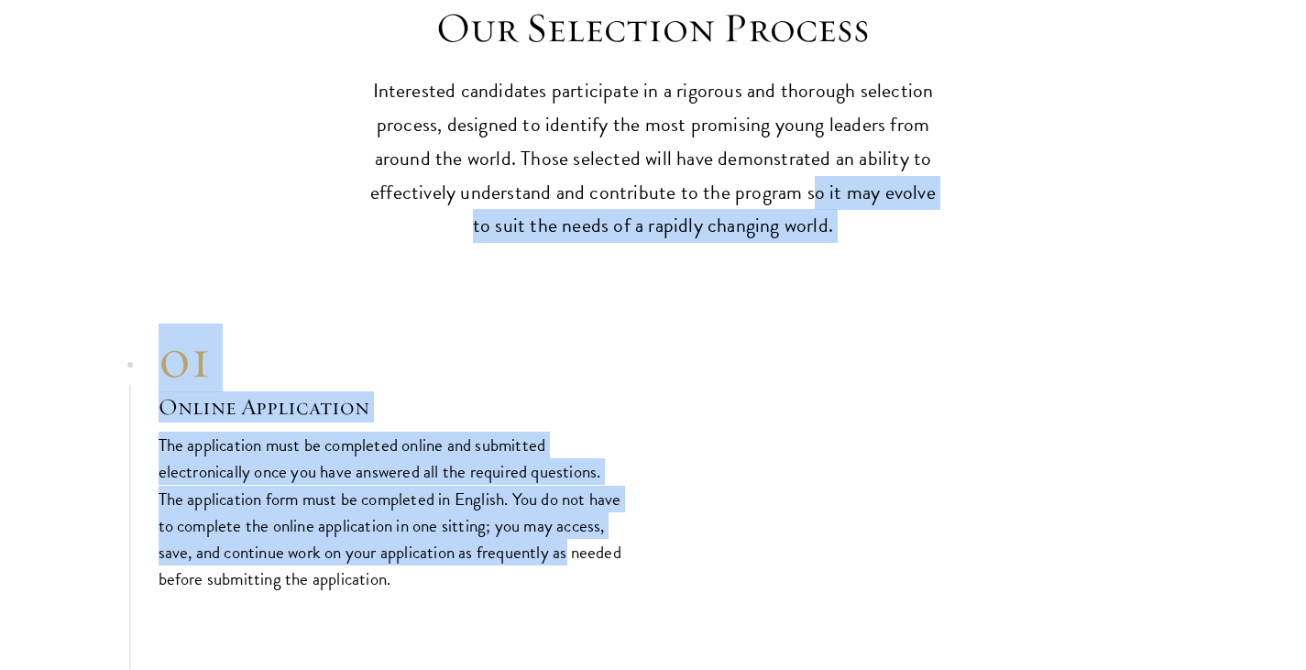
drag, startPoint x: 874, startPoint y: 551, endPoint x: 817, endPoint y: 169, distance: 386.4
click at [817, 169] on p "Interested candidates participate in a rigorous and thorough selection process,…" at bounding box center [653, 159] width 568 height 170
drag, startPoint x: 817, startPoint y: 169, endPoint x: 863, endPoint y: 558, distance: 392.2
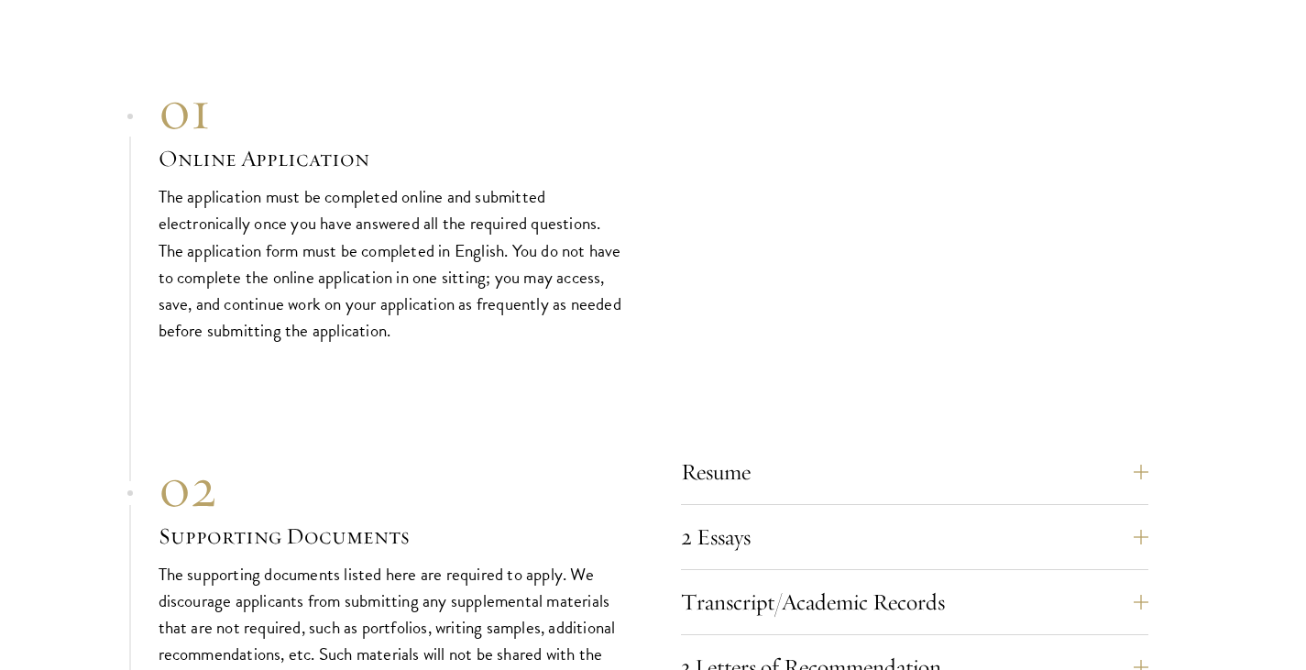
click at [863, 558] on div "2 Essays The two required essays are a Leadership Essay (750 words) and a State…" at bounding box center [914, 542] width 467 height 55
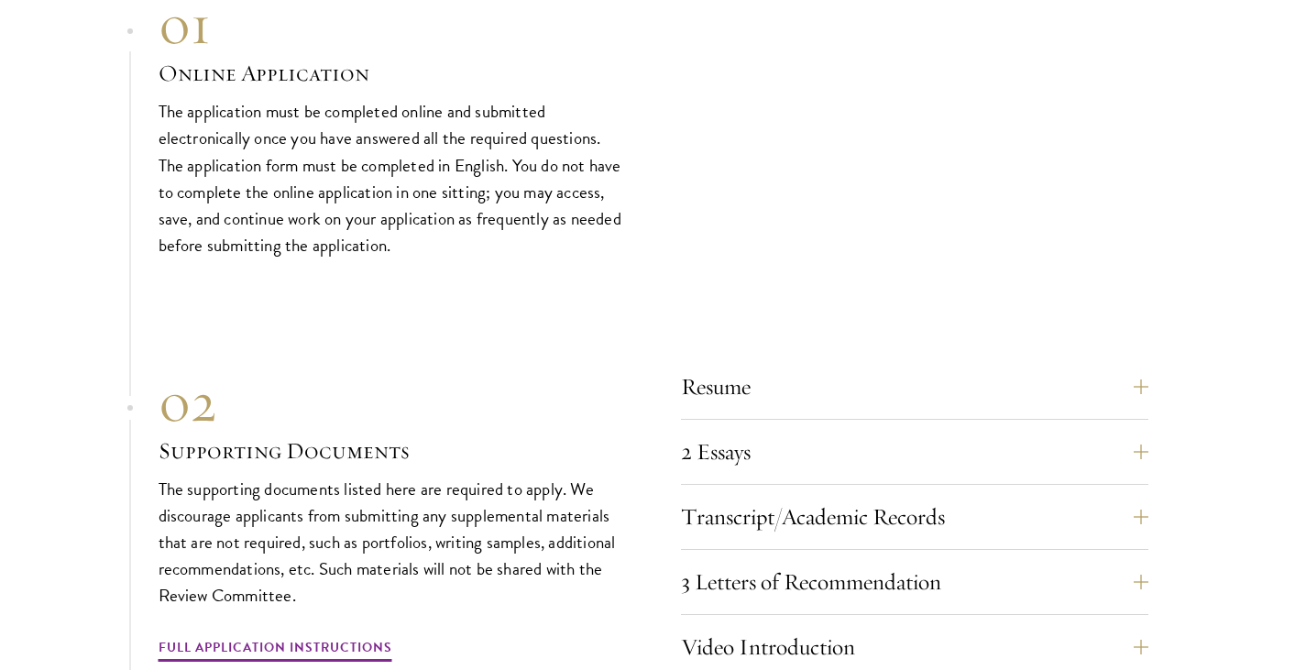
scroll to position [6530, 0]
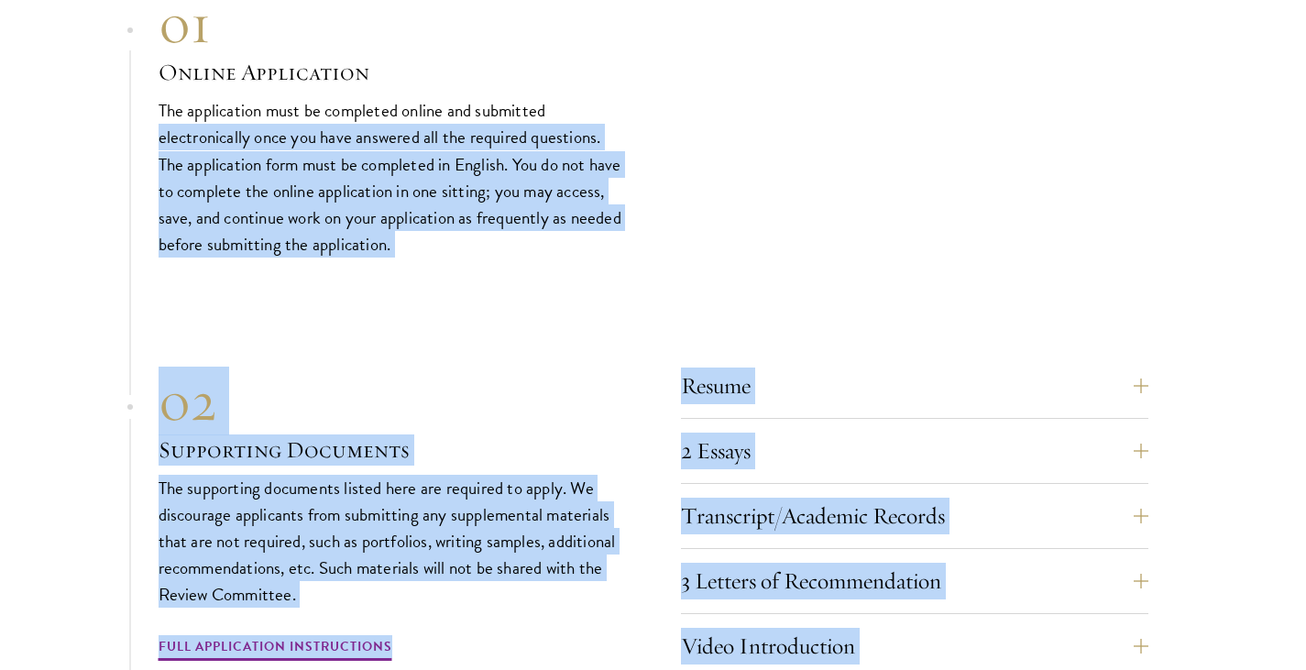
drag, startPoint x: 585, startPoint y: 620, endPoint x: 632, endPoint y: 104, distance: 517.3
click at [632, 104] on div "01 Online Application 01 Online Application The application must be completed o…" at bounding box center [654, 558] width 990 height 1135
click at [632, 104] on div "01 Online Application 01 Online Application The application must be completed o…" at bounding box center [654, 124] width 990 height 266
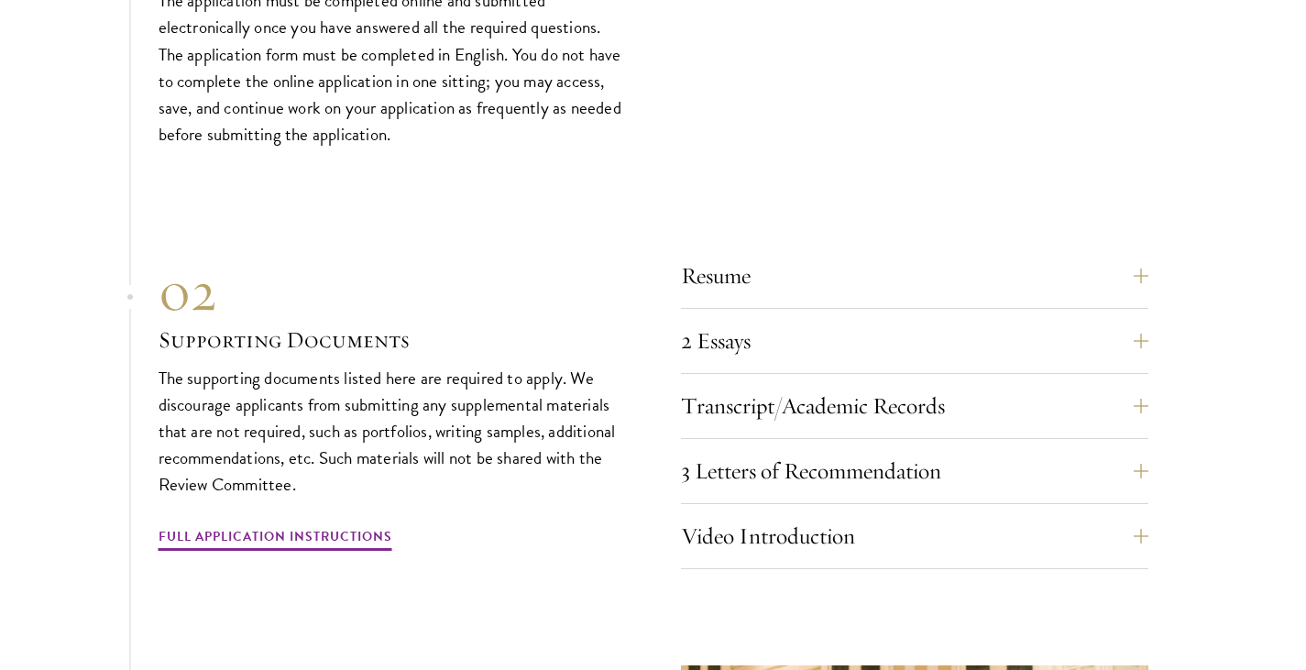
scroll to position [6651, 0]
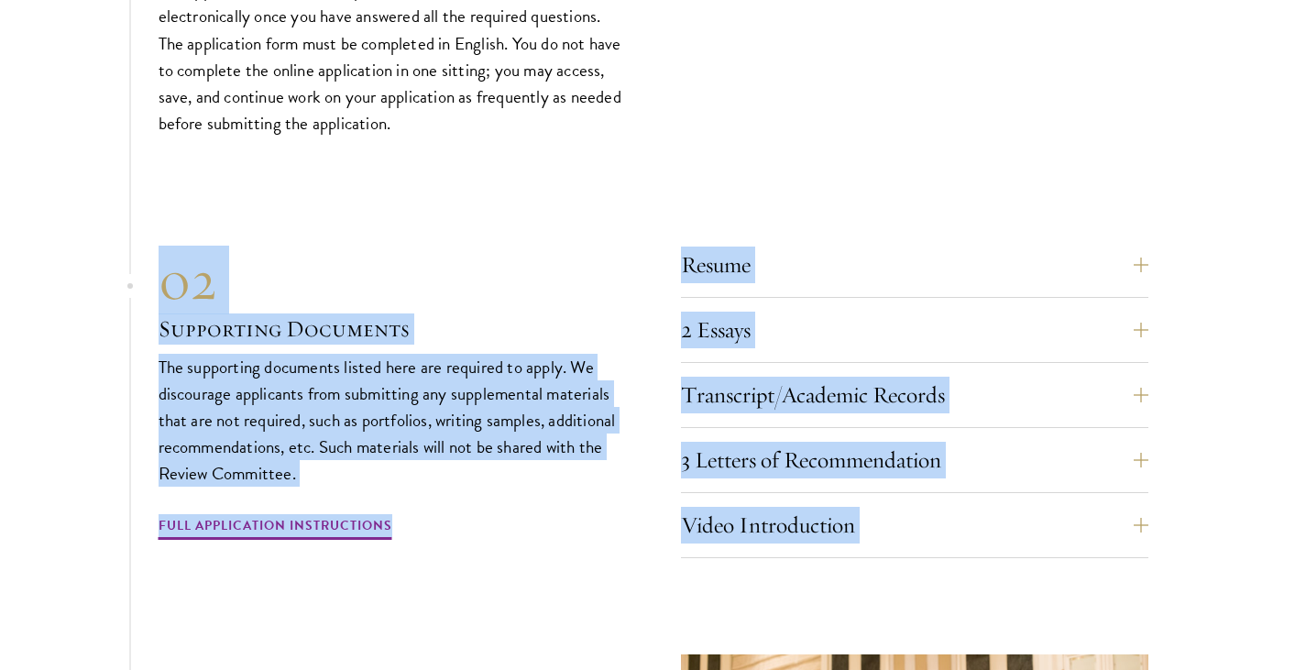
drag, startPoint x: 632, startPoint y: 104, endPoint x: 629, endPoint y: 534, distance: 429.9
click at [629, 534] on div "01 Online Application 01 Online Application The application must be completed o…" at bounding box center [654, 437] width 990 height 1135
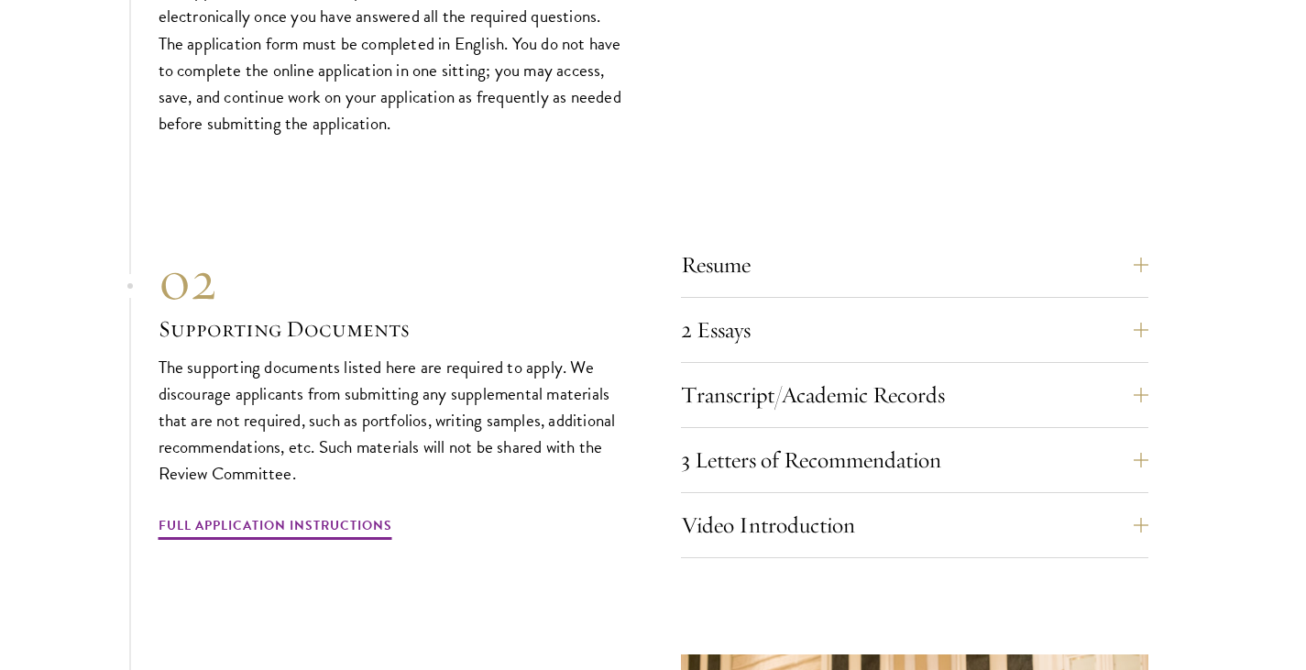
click at [629, 534] on div "Resume A current version of your resume or CV (maximum 2 pages). 2 Essays The t…" at bounding box center [654, 395] width 990 height 325
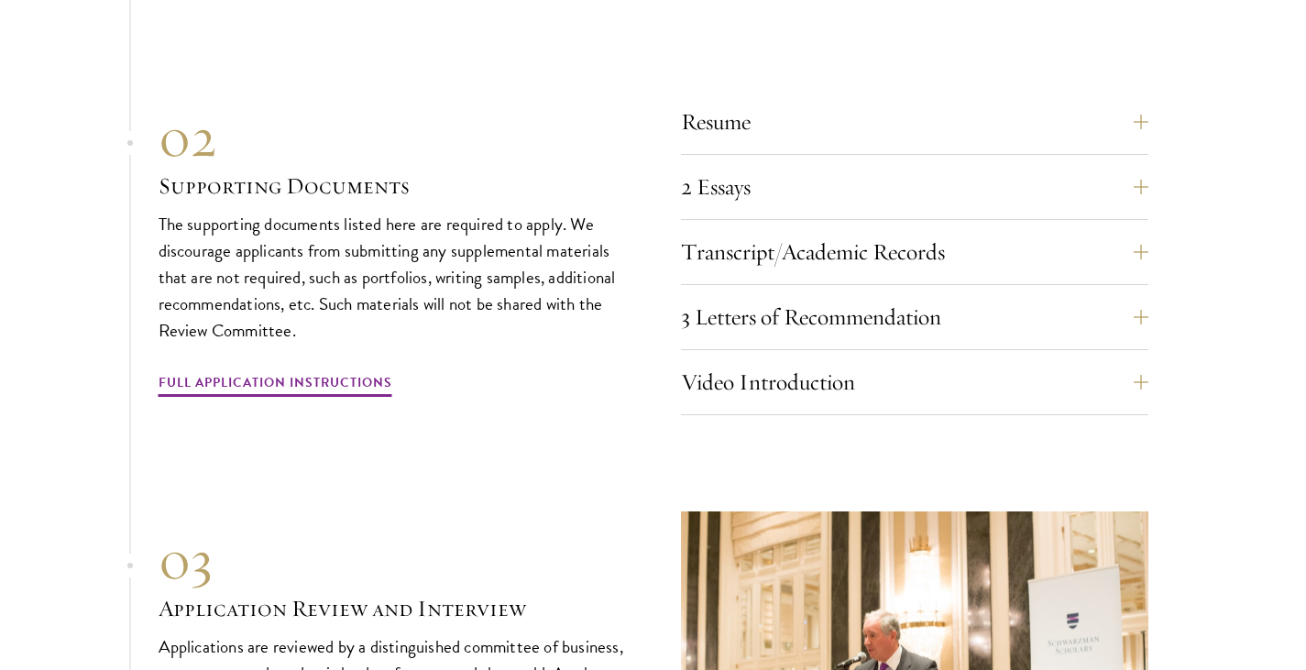
scroll to position [6799, 0]
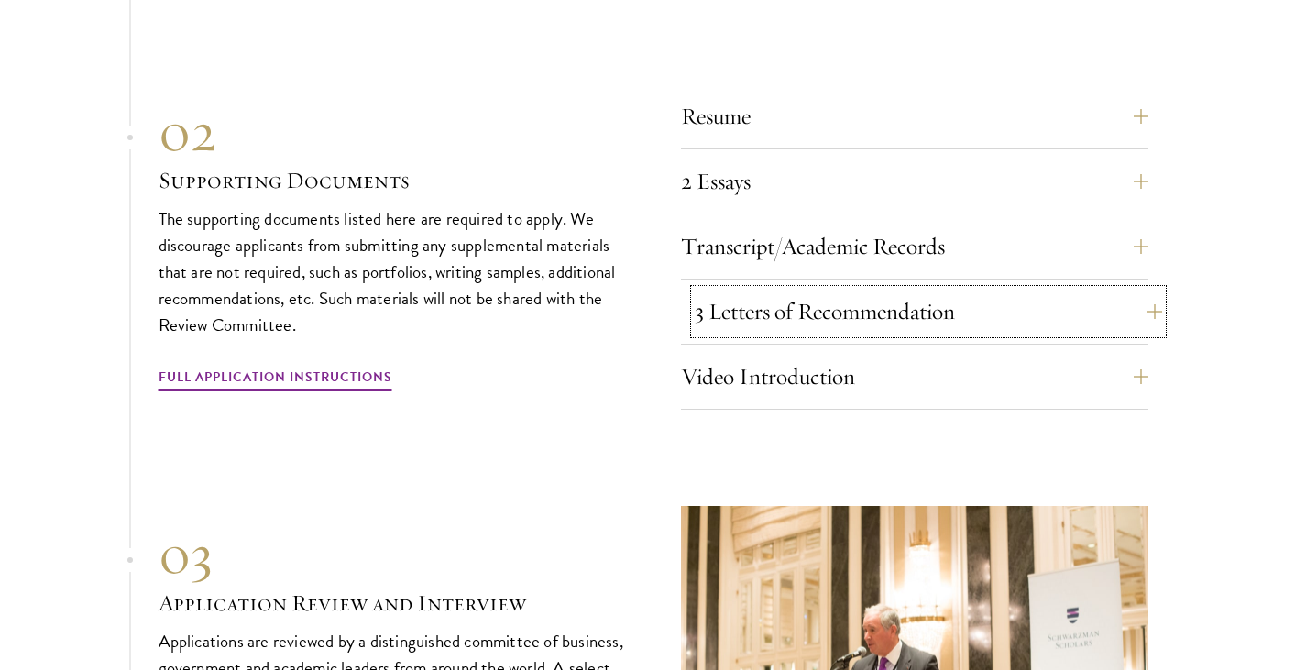
click at [824, 290] on button "3 Letters of Recommendation" at bounding box center [928, 312] width 467 height 44
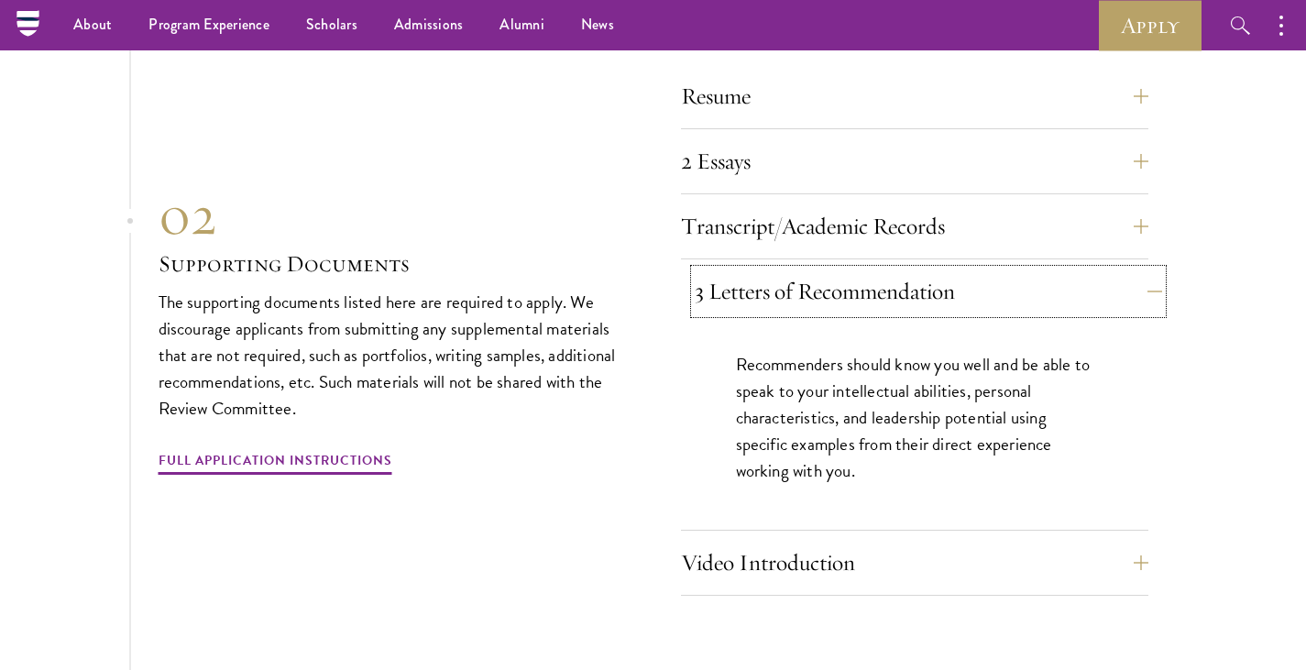
scroll to position [6309, 0]
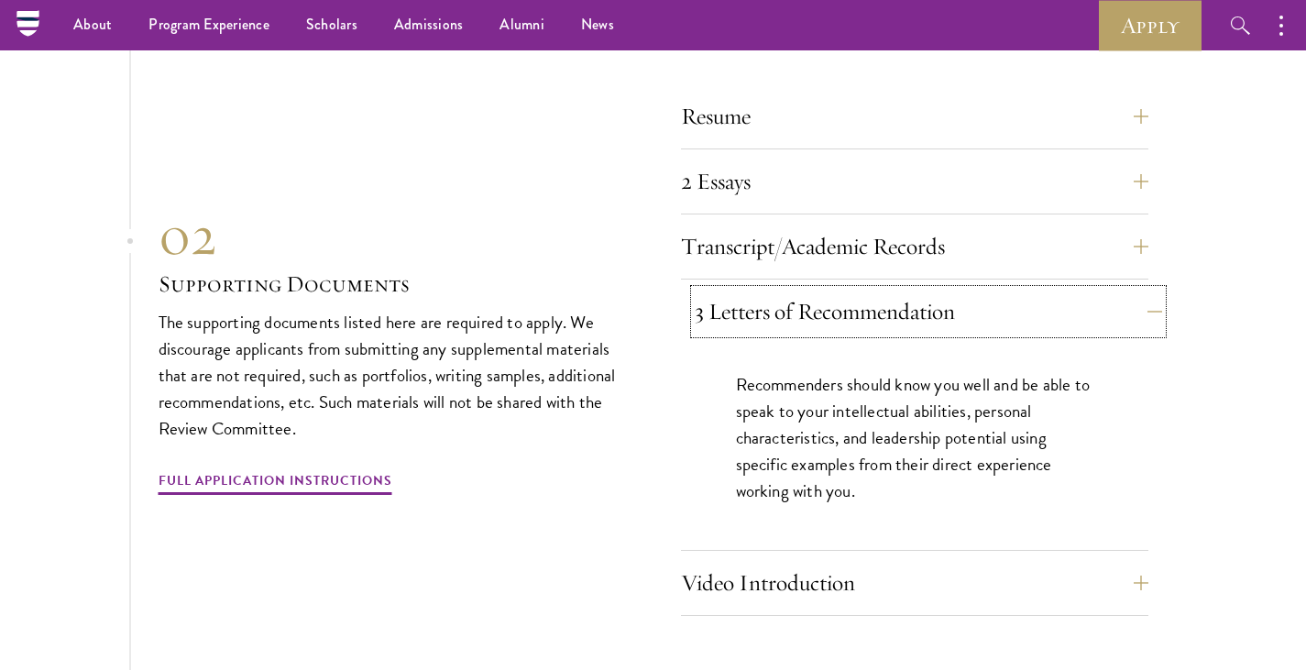
click at [824, 290] on button "3 Letters of Recommendation" at bounding box center [928, 312] width 467 height 44
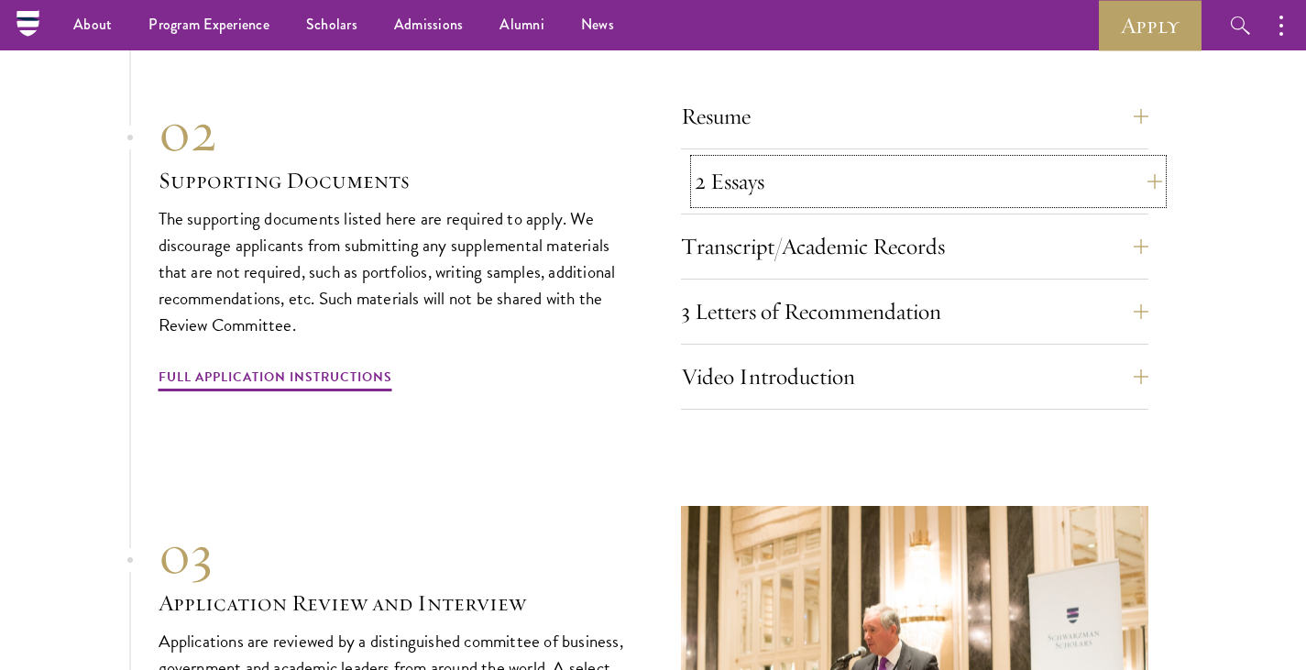
click at [808, 159] on button "2 Essays" at bounding box center [928, 181] width 467 height 44
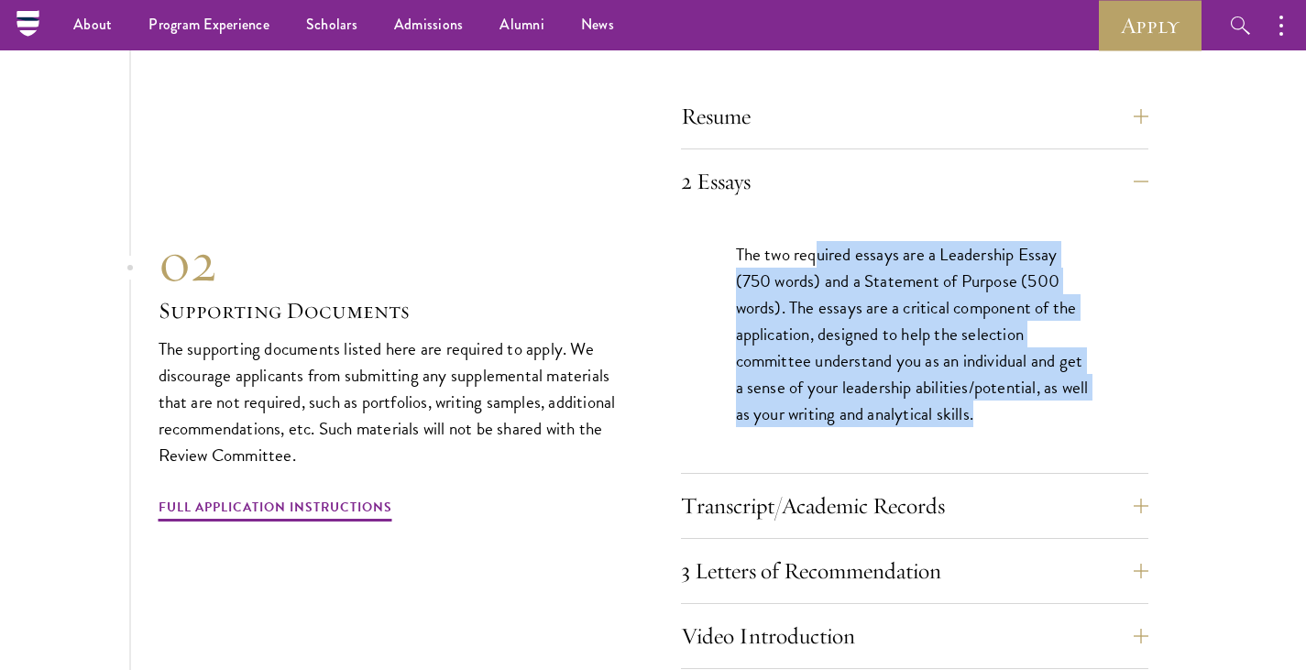
drag, startPoint x: 820, startPoint y: 217, endPoint x: 988, endPoint y: 401, distance: 249.2
click at [988, 401] on div "The two required essays are a Leadership Essay (750 words) and a Statement of P…" at bounding box center [914, 343] width 467 height 259
click at [988, 401] on p "The two required essays are a Leadership Essay (750 words) and a Statement of P…" at bounding box center [914, 334] width 357 height 186
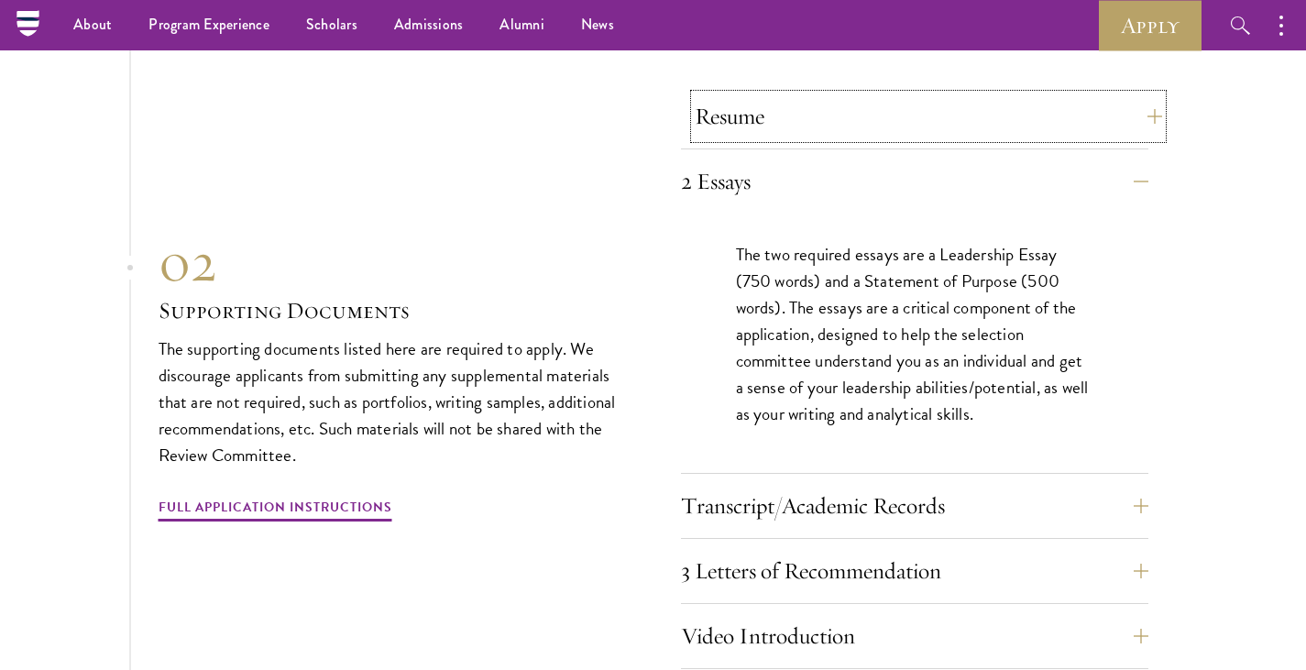
click at [826, 101] on button "Resume" at bounding box center [928, 116] width 467 height 44
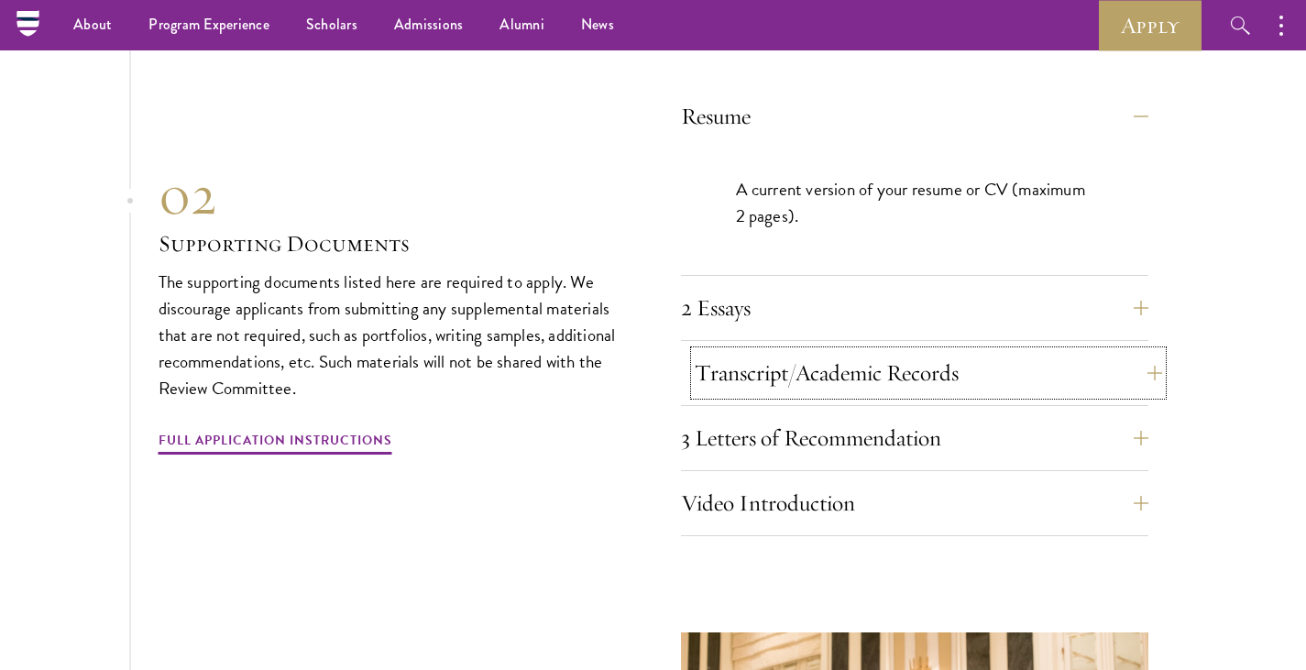
click at [894, 372] on button "Transcript/Academic Records" at bounding box center [928, 373] width 467 height 44
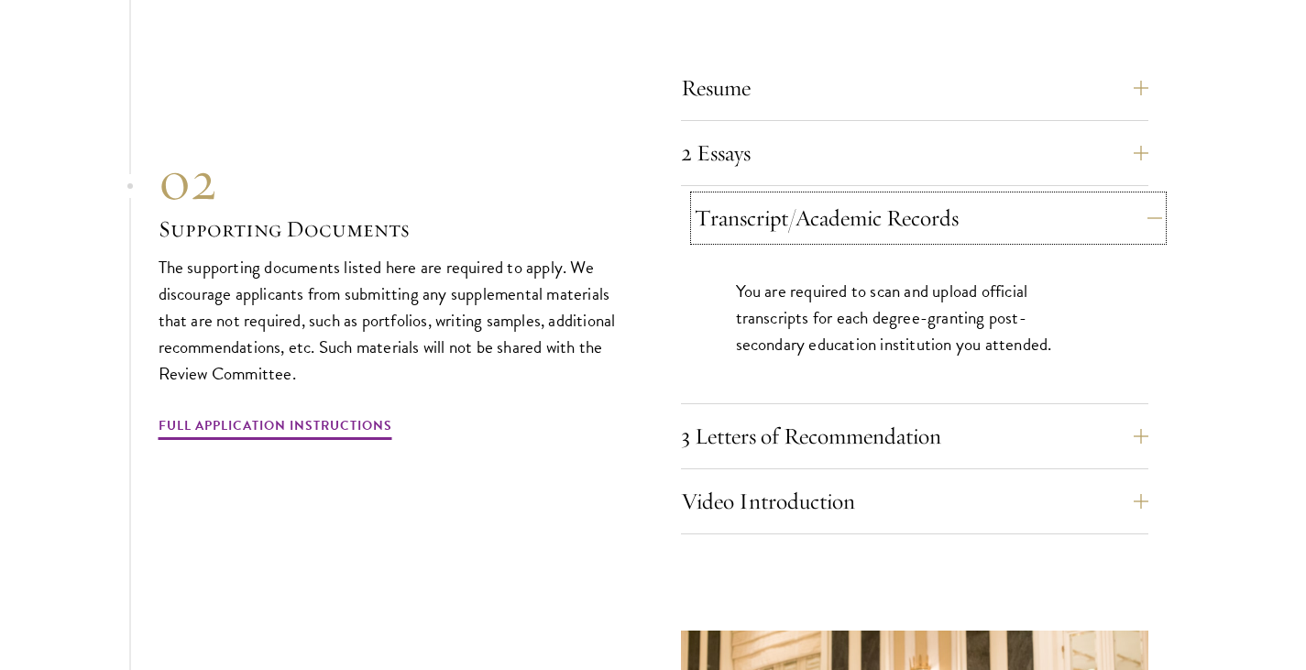
scroll to position [6347, 0]
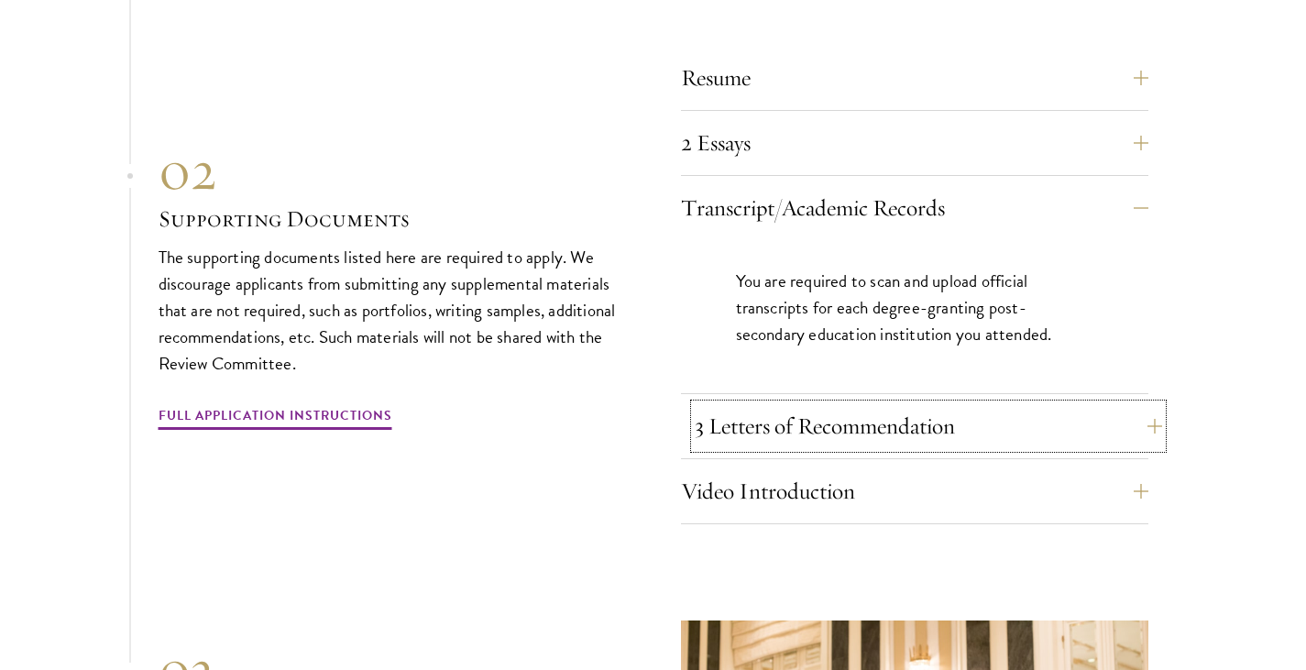
click at [915, 415] on button "3 Letters of Recommendation" at bounding box center [928, 426] width 467 height 44
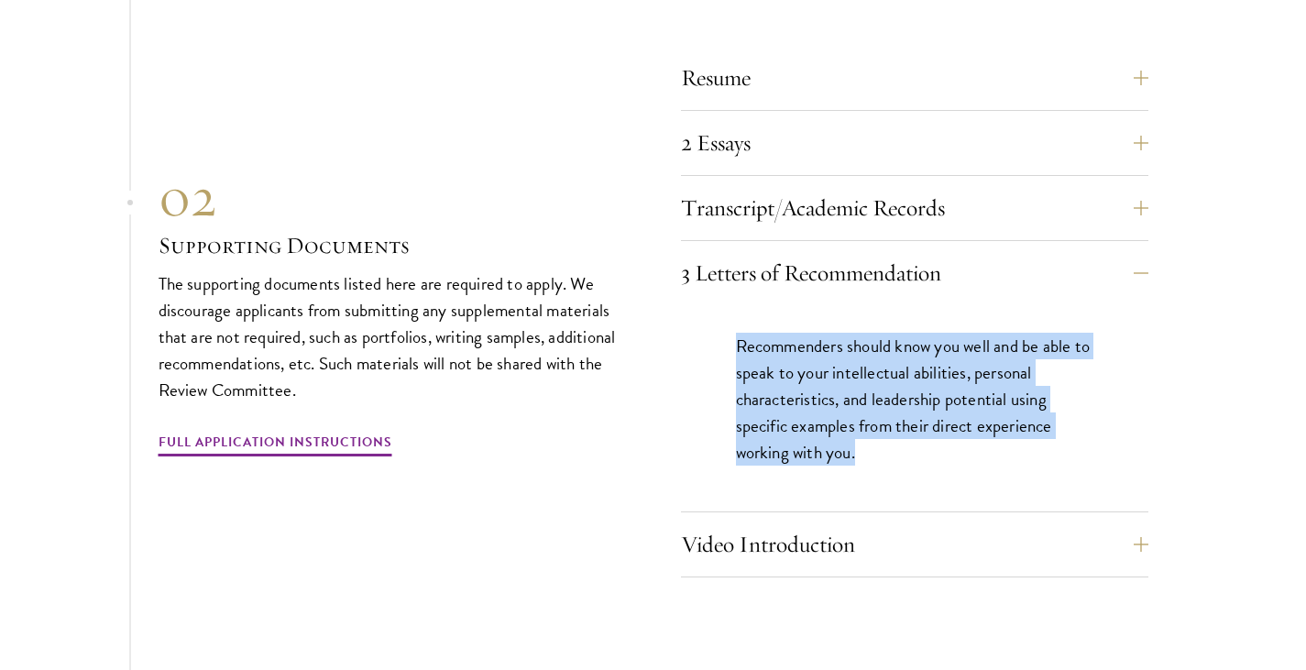
drag, startPoint x: 873, startPoint y: 462, endPoint x: 674, endPoint y: 325, distance: 241.3
click at [674, 325] on div "Resume A current version of your resume or CV (maximum 2 pages). 2 Essays The t…" at bounding box center [654, 312] width 990 height 532
drag, startPoint x: 674, startPoint y: 325, endPoint x: 874, endPoint y: 450, distance: 235.5
click at [874, 450] on div "Resume A current version of your resume or CV (maximum 2 pages). 2 Essays The t…" at bounding box center [654, 312] width 990 height 532
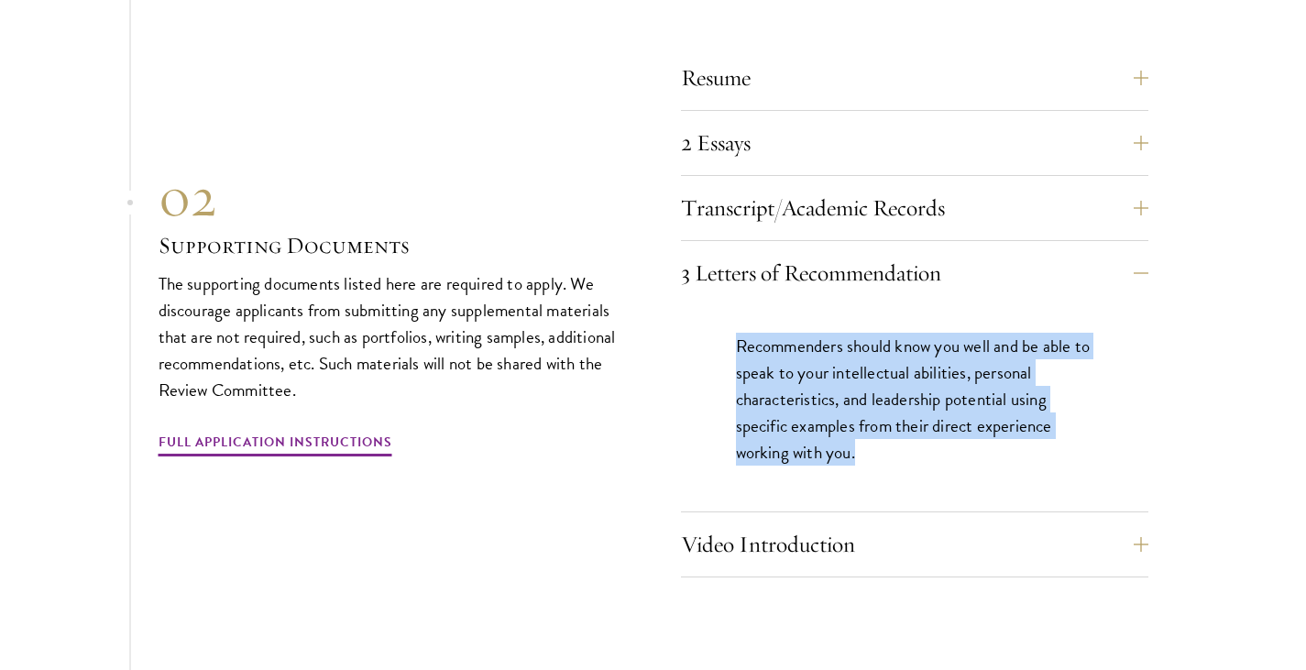
click at [874, 450] on p "Recommenders should know you well and be able to speak to your intellectual abi…" at bounding box center [914, 399] width 357 height 133
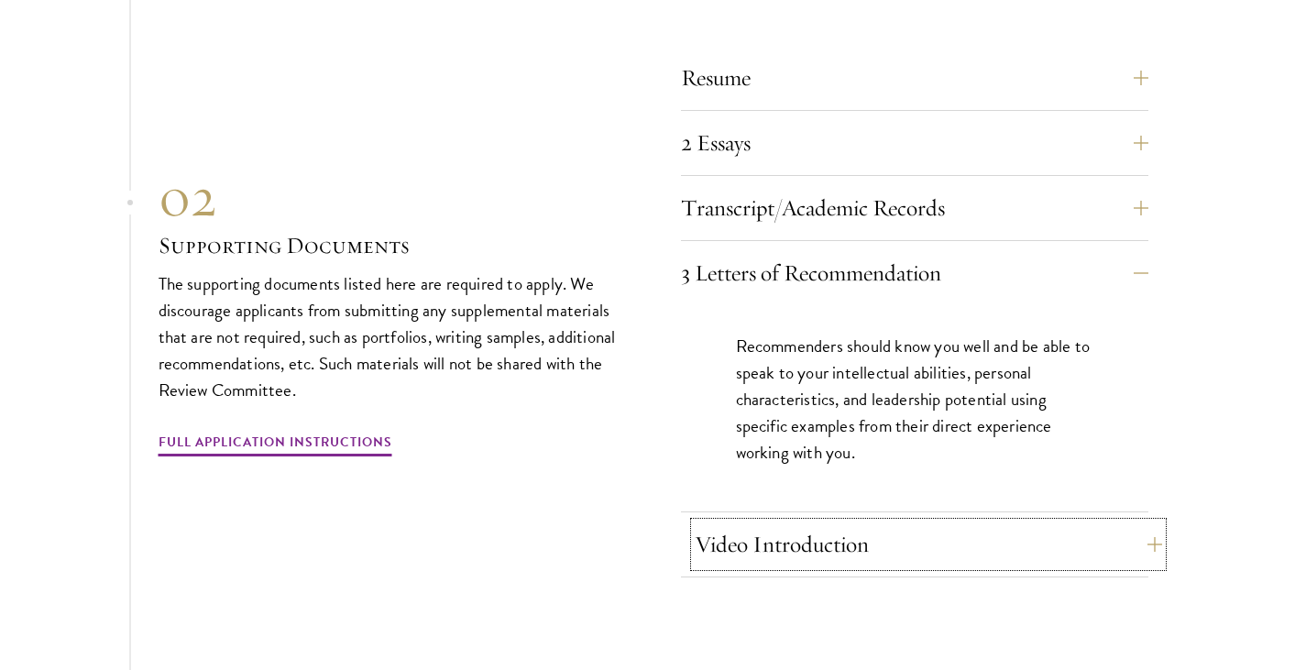
click at [867, 522] on button "Video Introduction" at bounding box center [928, 544] width 467 height 44
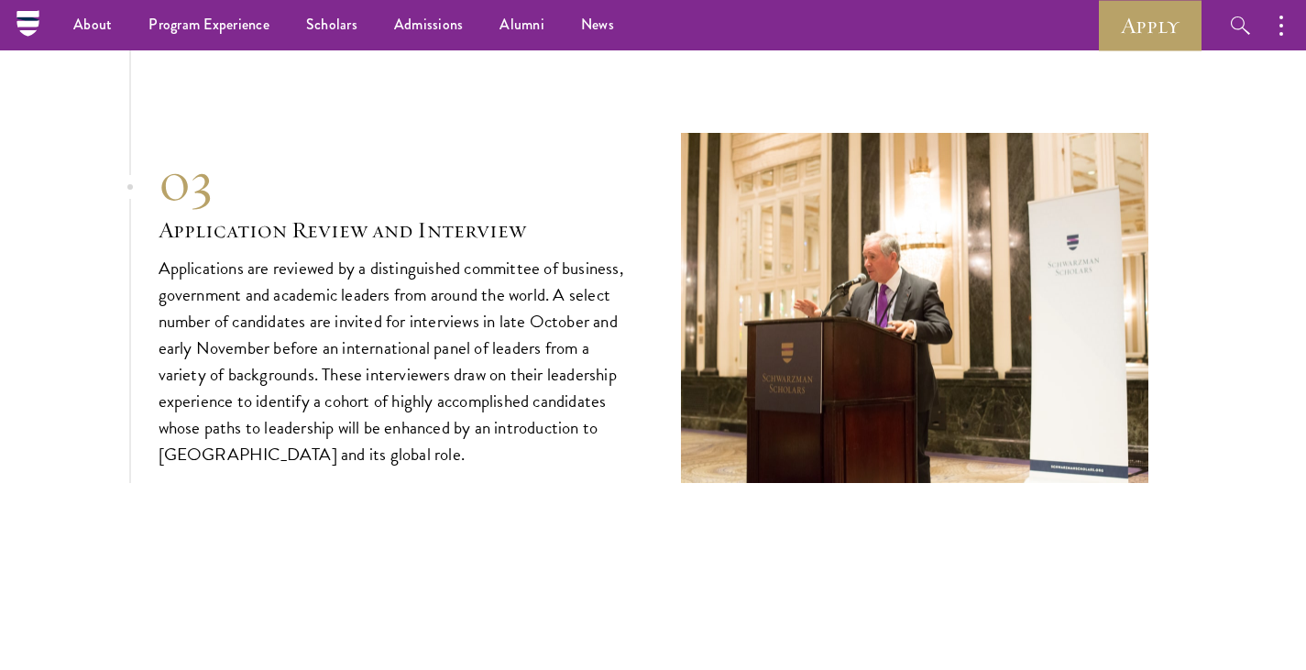
scroll to position [6914, 0]
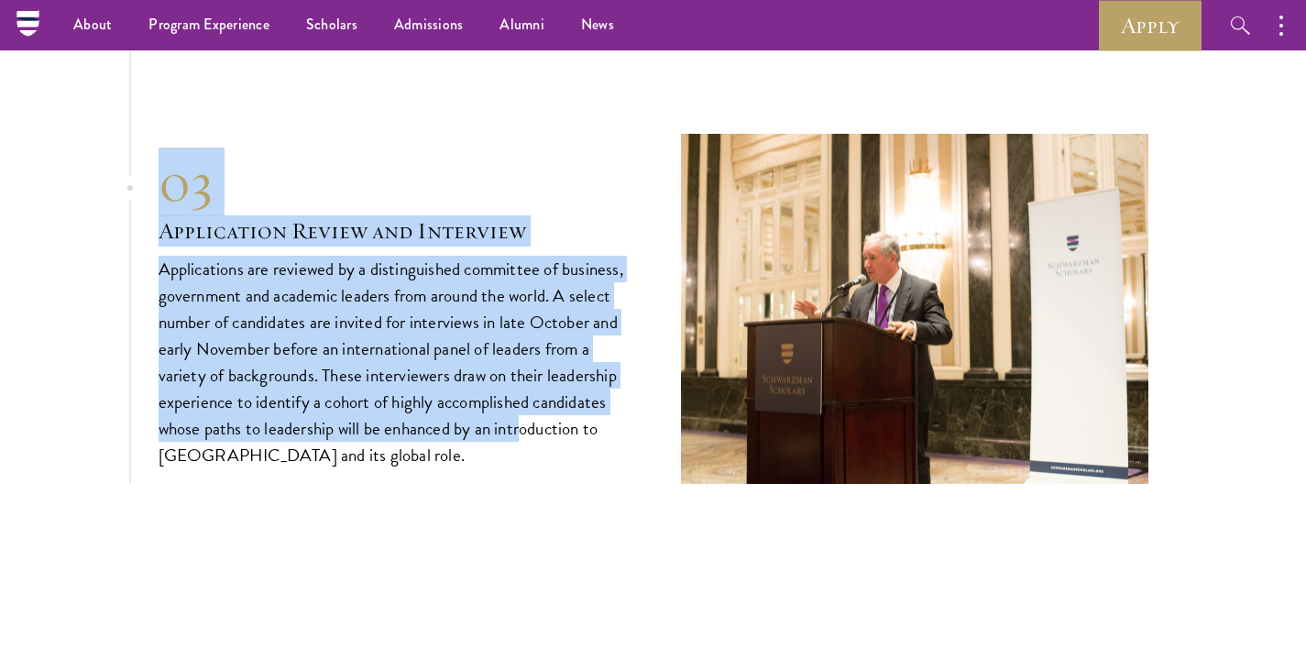
drag, startPoint x: 523, startPoint y: 415, endPoint x: 99, endPoint y: 190, distance: 480.6
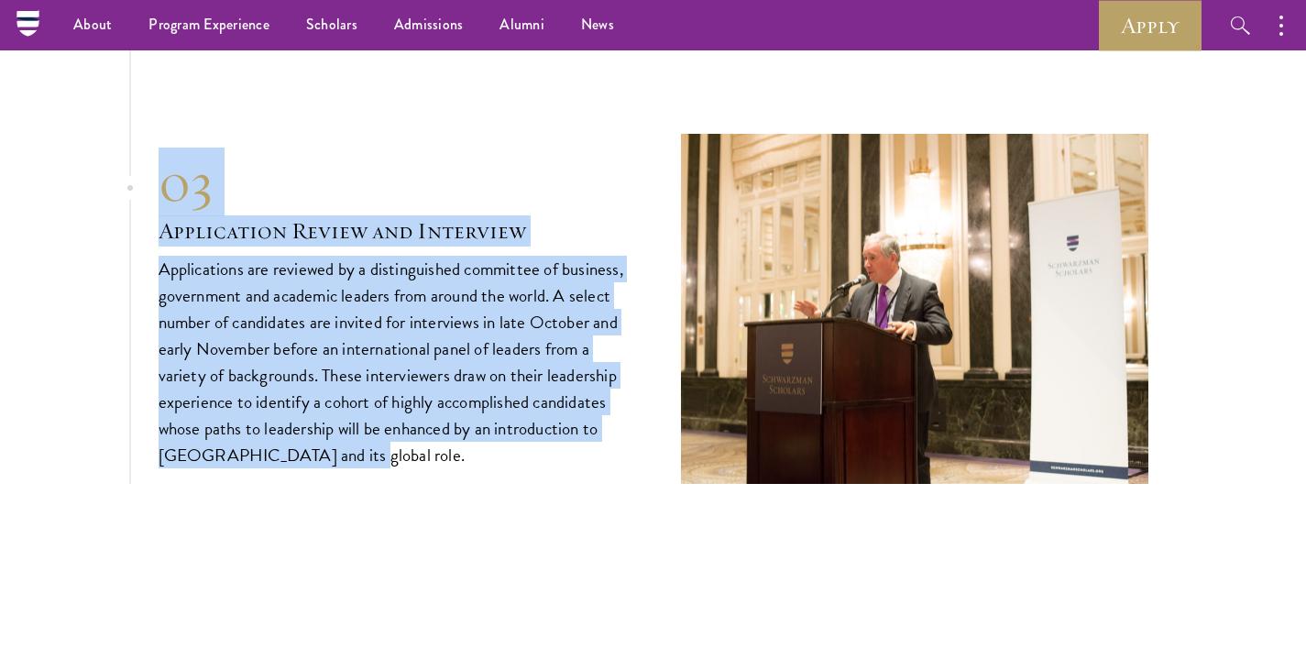
drag, startPoint x: 99, startPoint y: 190, endPoint x: 367, endPoint y: 516, distance: 422.0
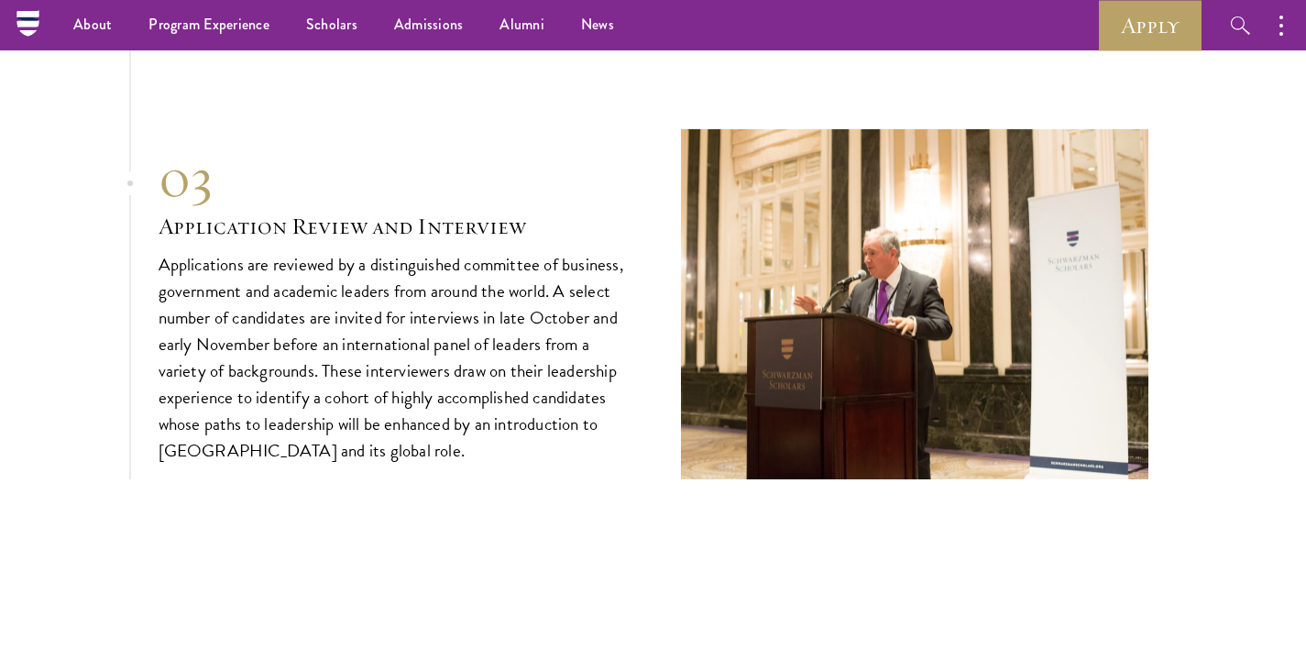
scroll to position [6919, 0]
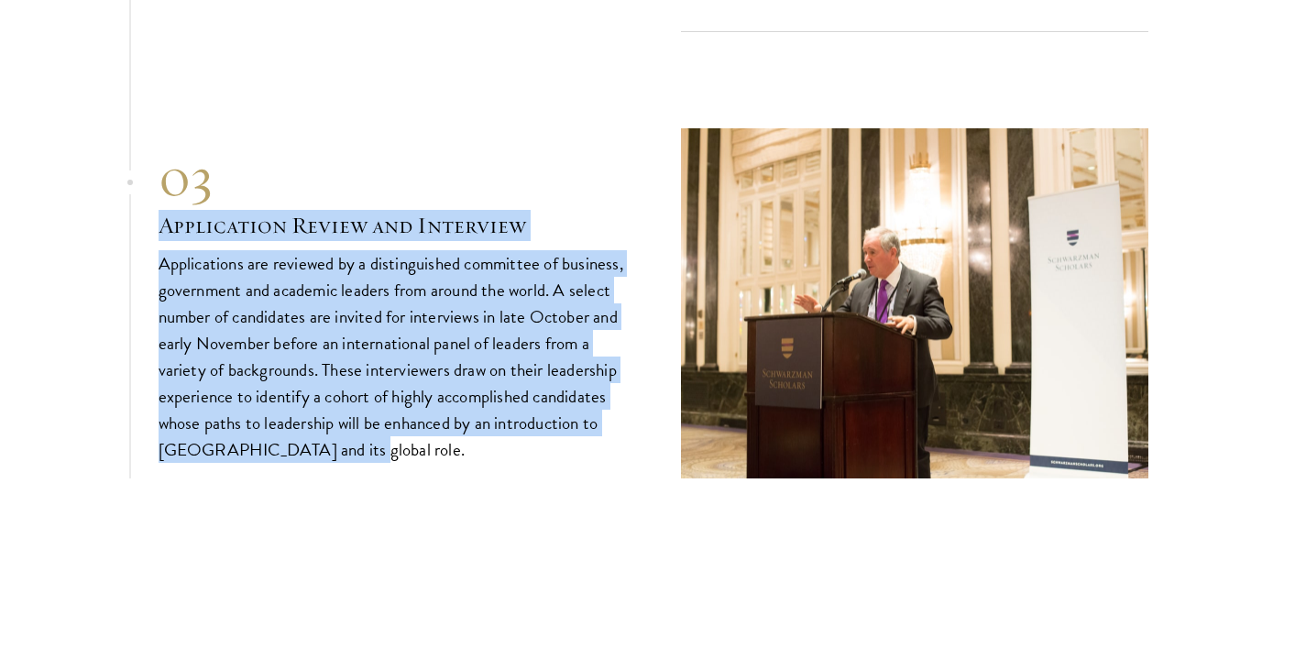
drag, startPoint x: 374, startPoint y: 469, endPoint x: 203, endPoint y: 164, distance: 350.1
click at [203, 164] on div "03" at bounding box center [392, 177] width 467 height 66
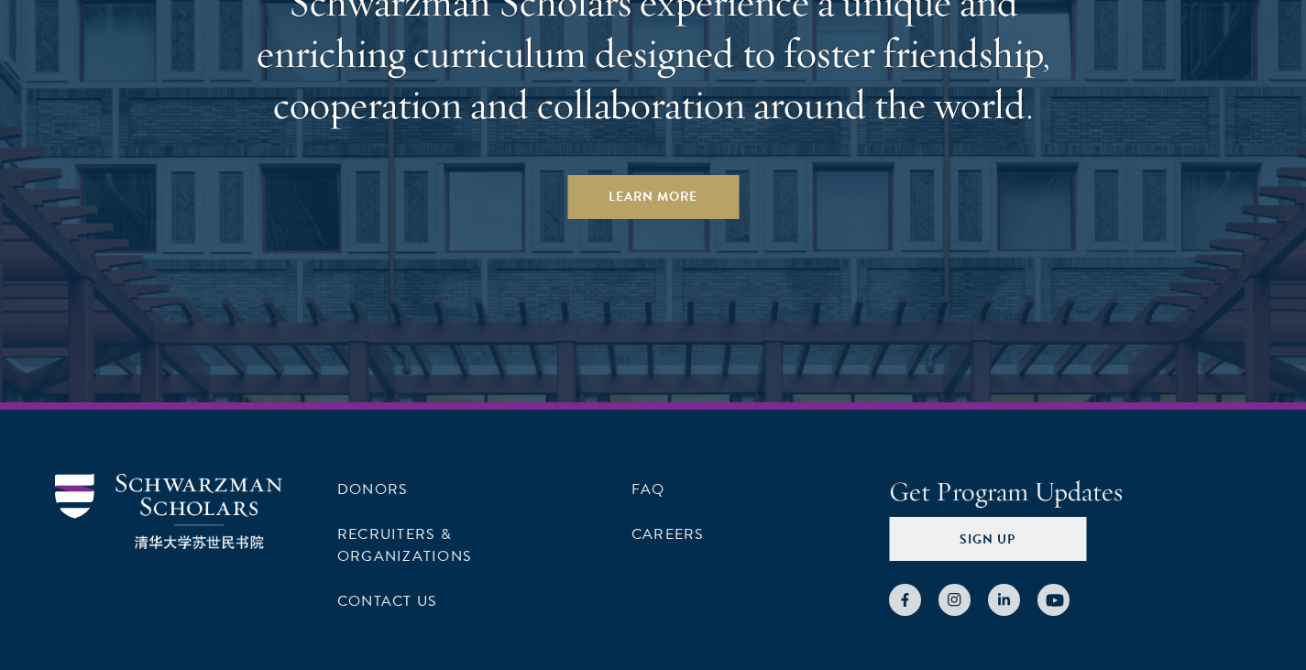
scroll to position [9818, 0]
